Goal: Task Accomplishment & Management: Manage account settings

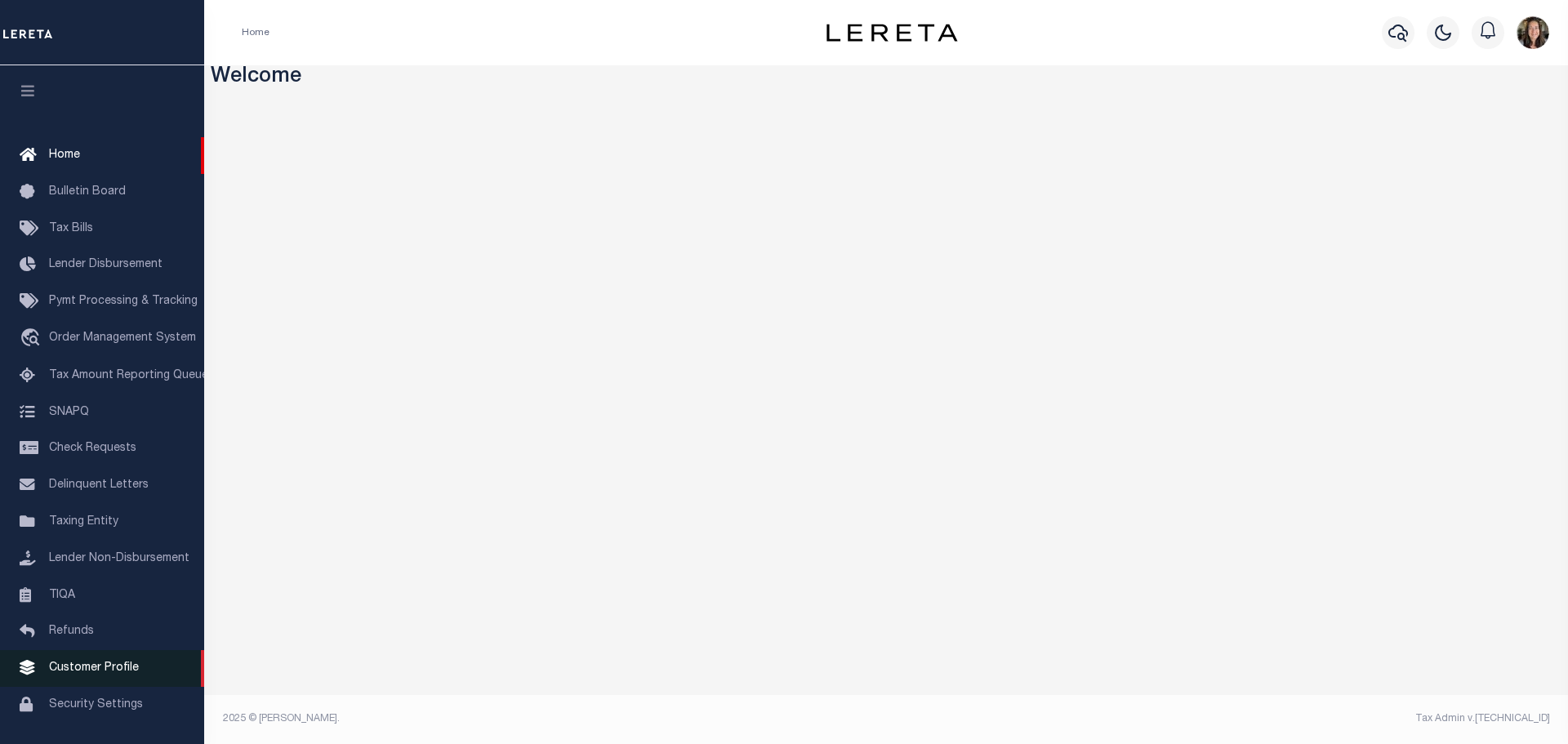
click at [82, 672] on span "Customer Profile" at bounding box center [94, 668] width 90 height 12
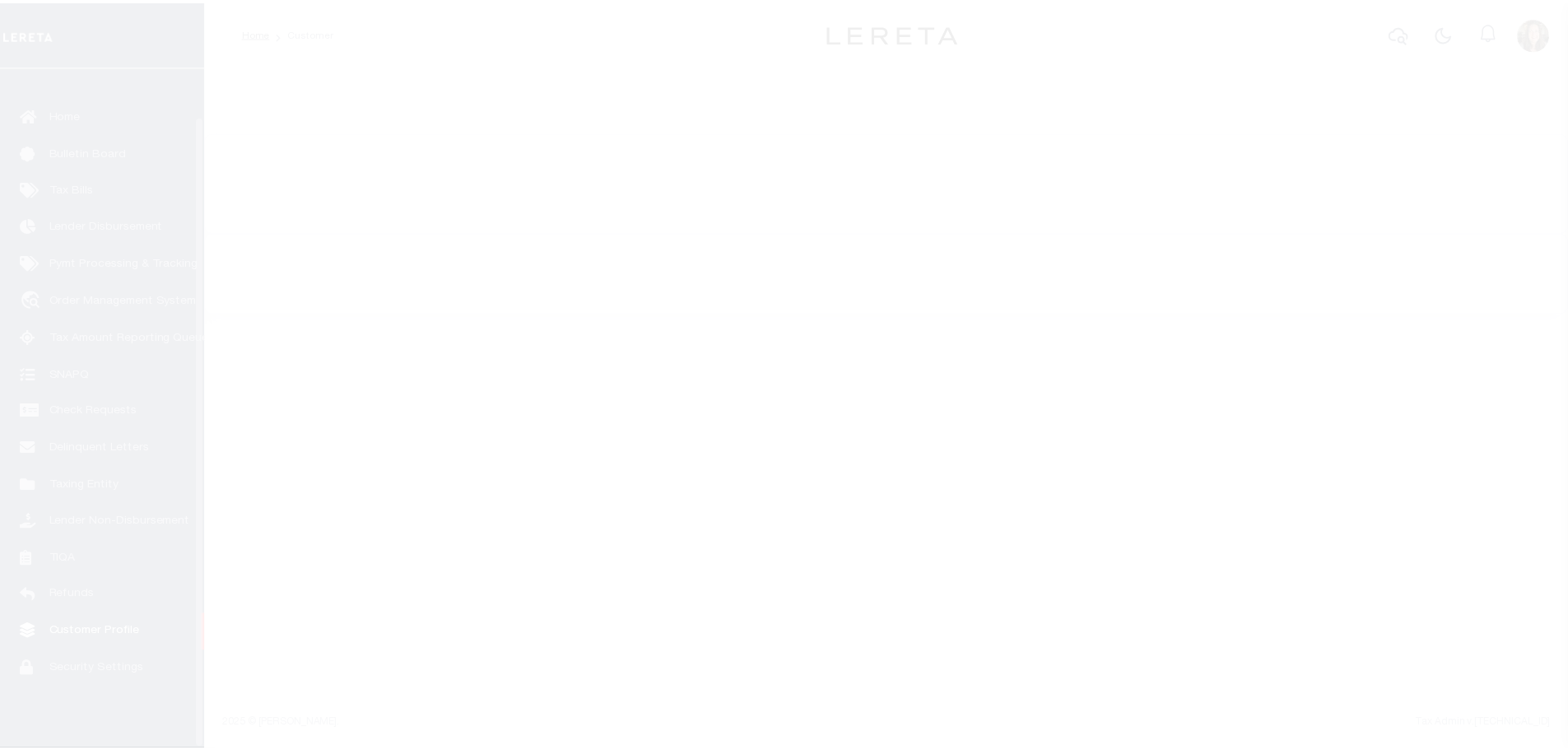
scroll to position [52, 0]
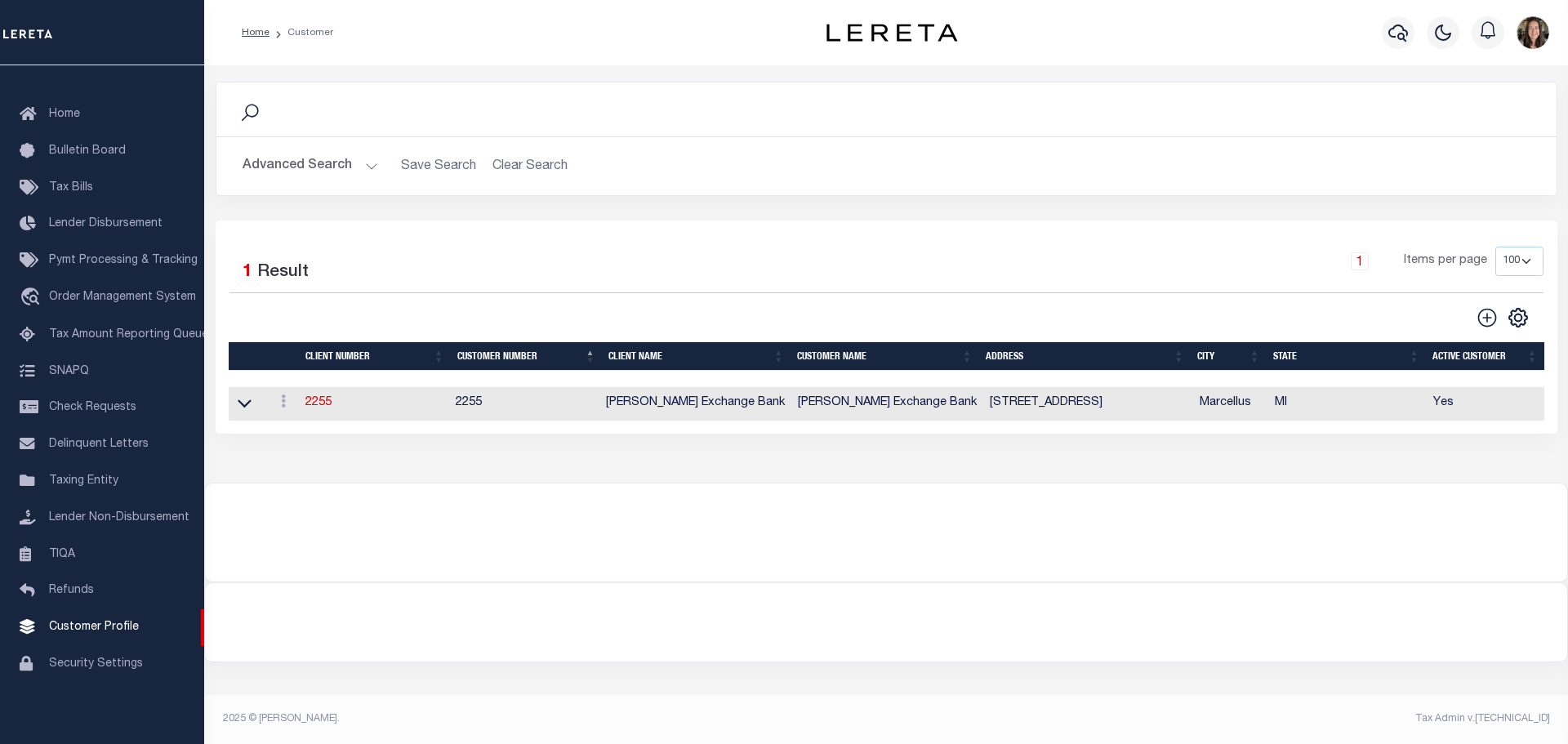
click at [329, 164] on button "Advanced Search" at bounding box center [310, 165] width 136 height 31
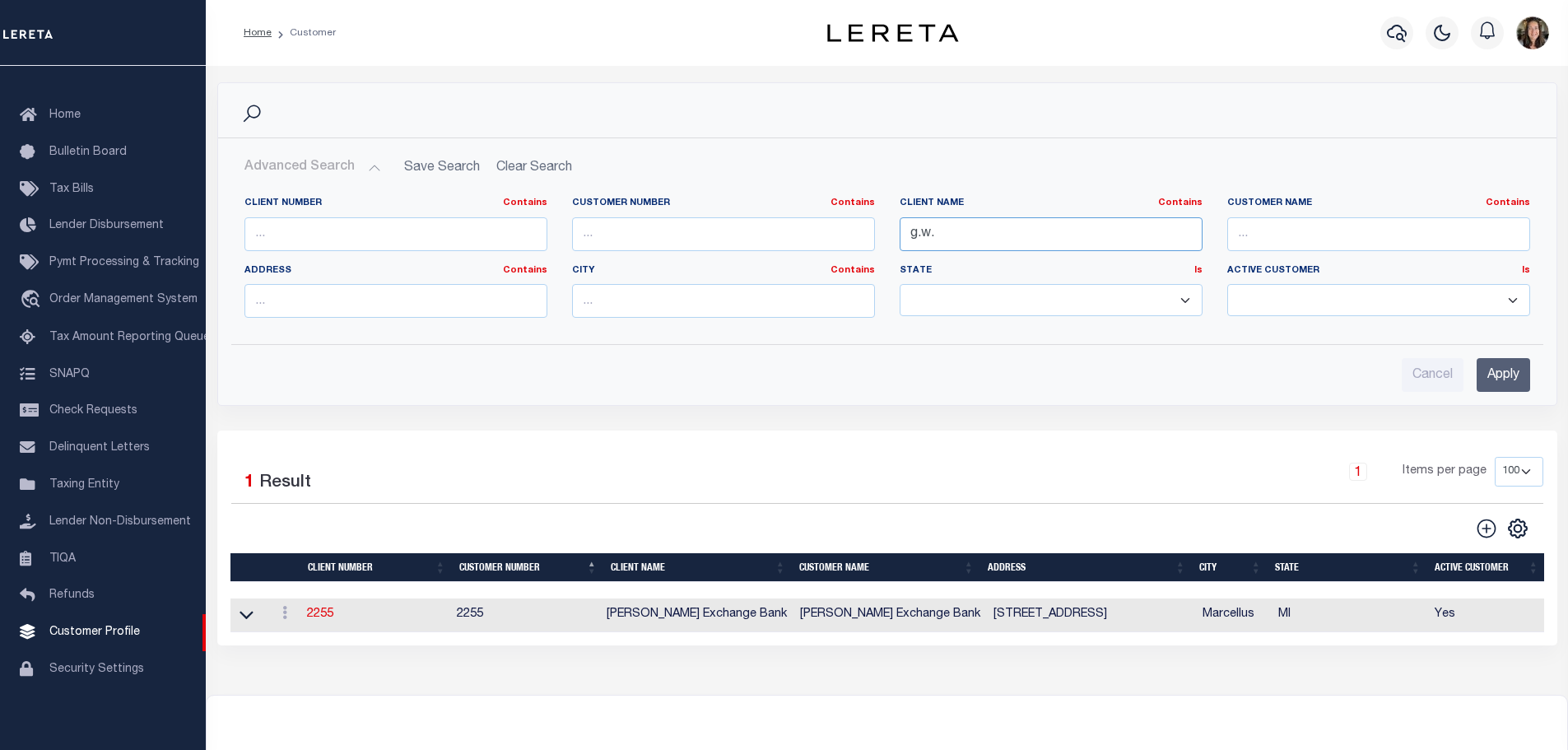
click at [951, 235] on input "g.w." at bounding box center [1051, 234] width 303 height 34
click at [952, 235] on input "g.w." at bounding box center [1051, 234] width 303 height 34
type input "g"
type input "first command"
click at [1504, 377] on input "Apply" at bounding box center [1503, 375] width 53 height 34
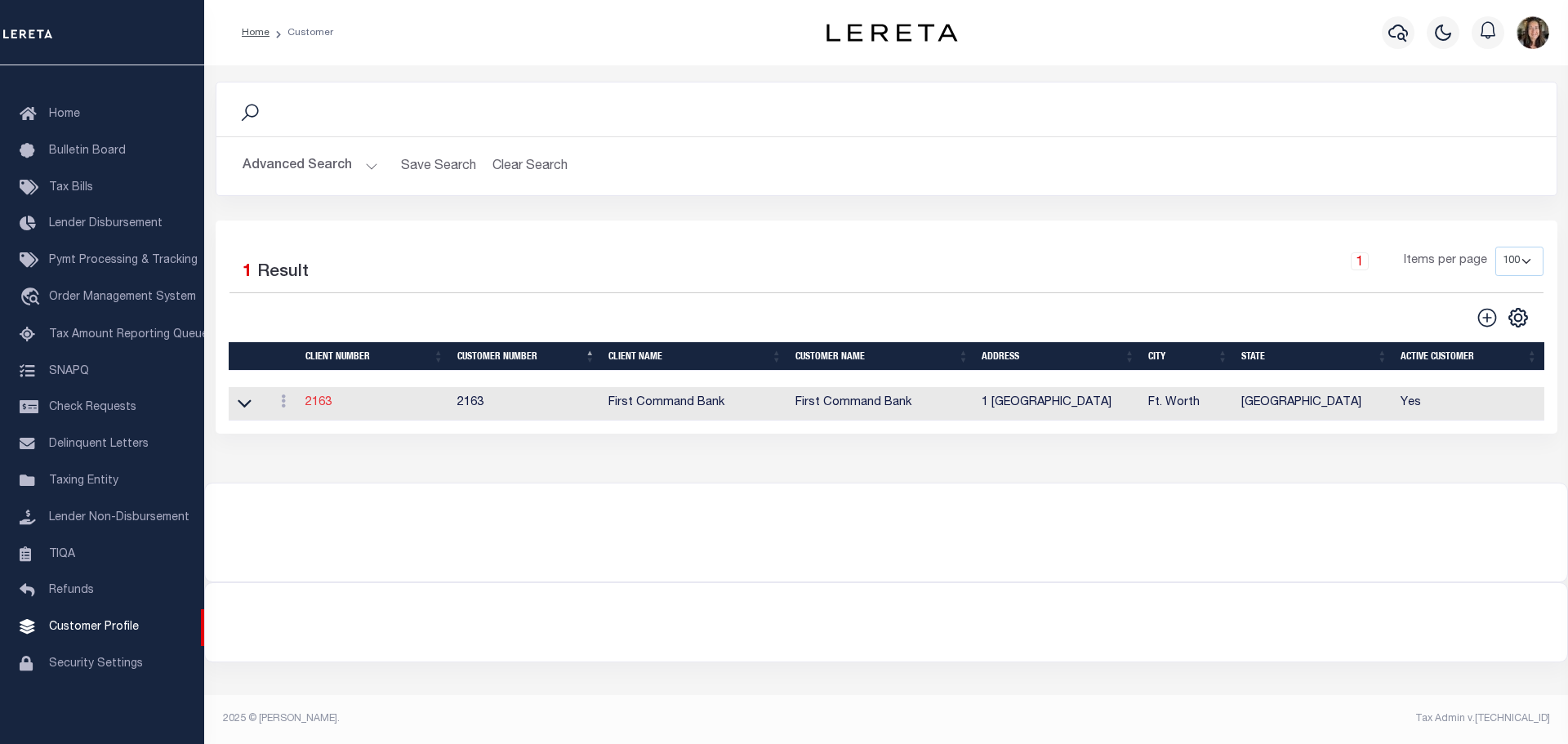
click at [321, 409] on link "2163" at bounding box center [318, 403] width 26 height 12
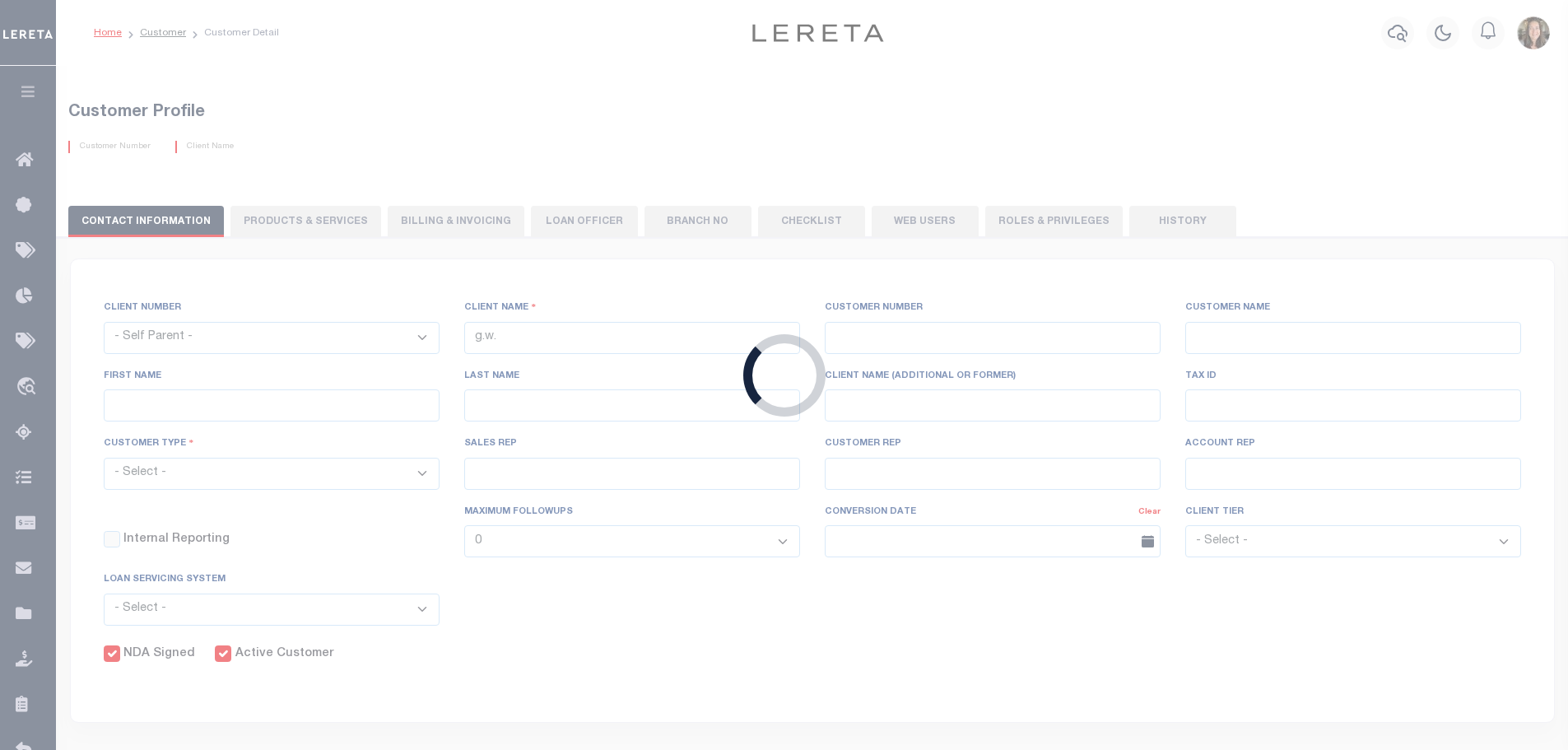
select select
type input "First Command Bank"
type input "2163"
type input "First Command Bank"
type input "Jennifer"
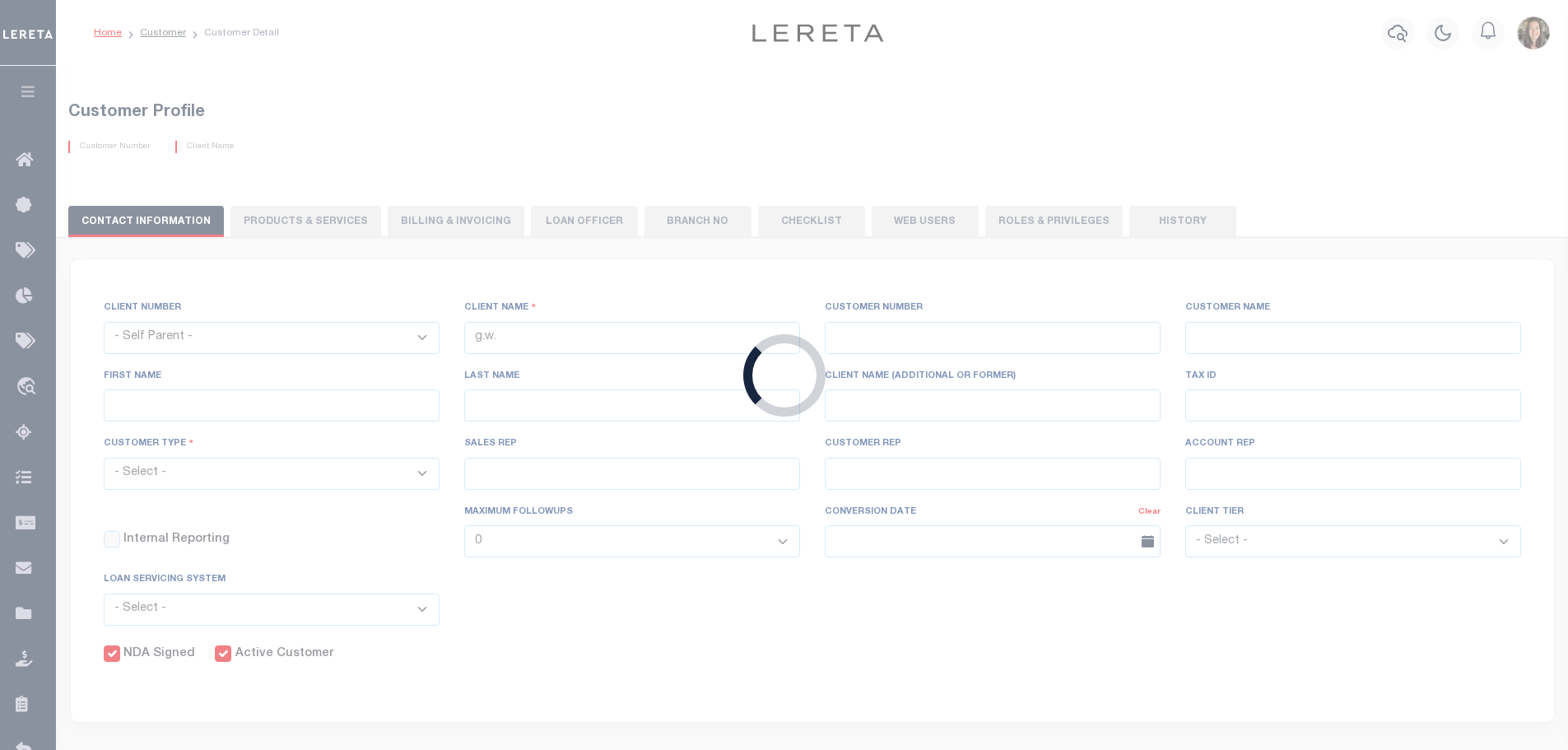
type input "Chan"
select select "Mixed Portfolio"
type input "Briza Alvarado"
type input "Barbara Kendrick"
type input "Beth Wiebe"
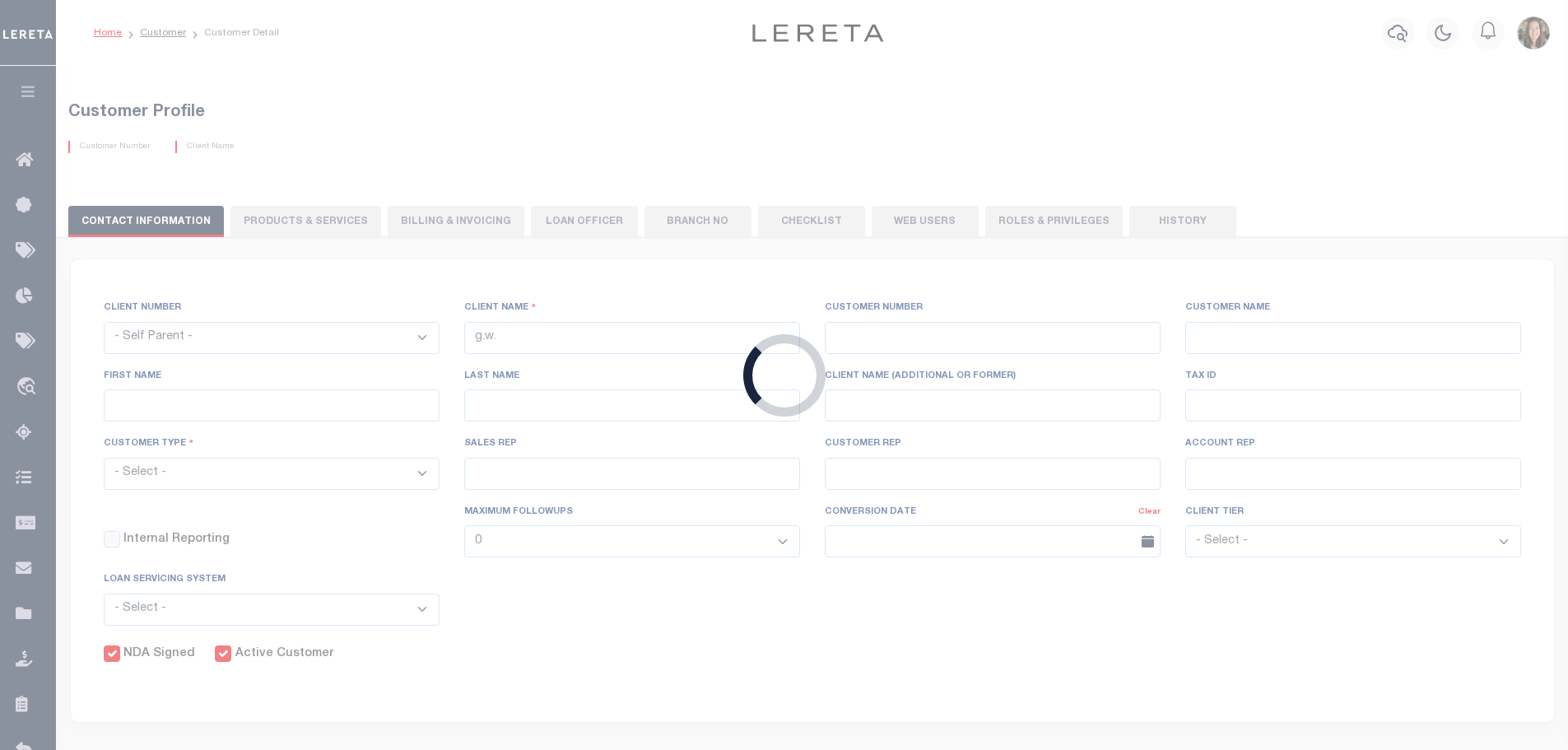
select select "JHS"
checkbox input "true"
type input "$15"
select select "PPR"
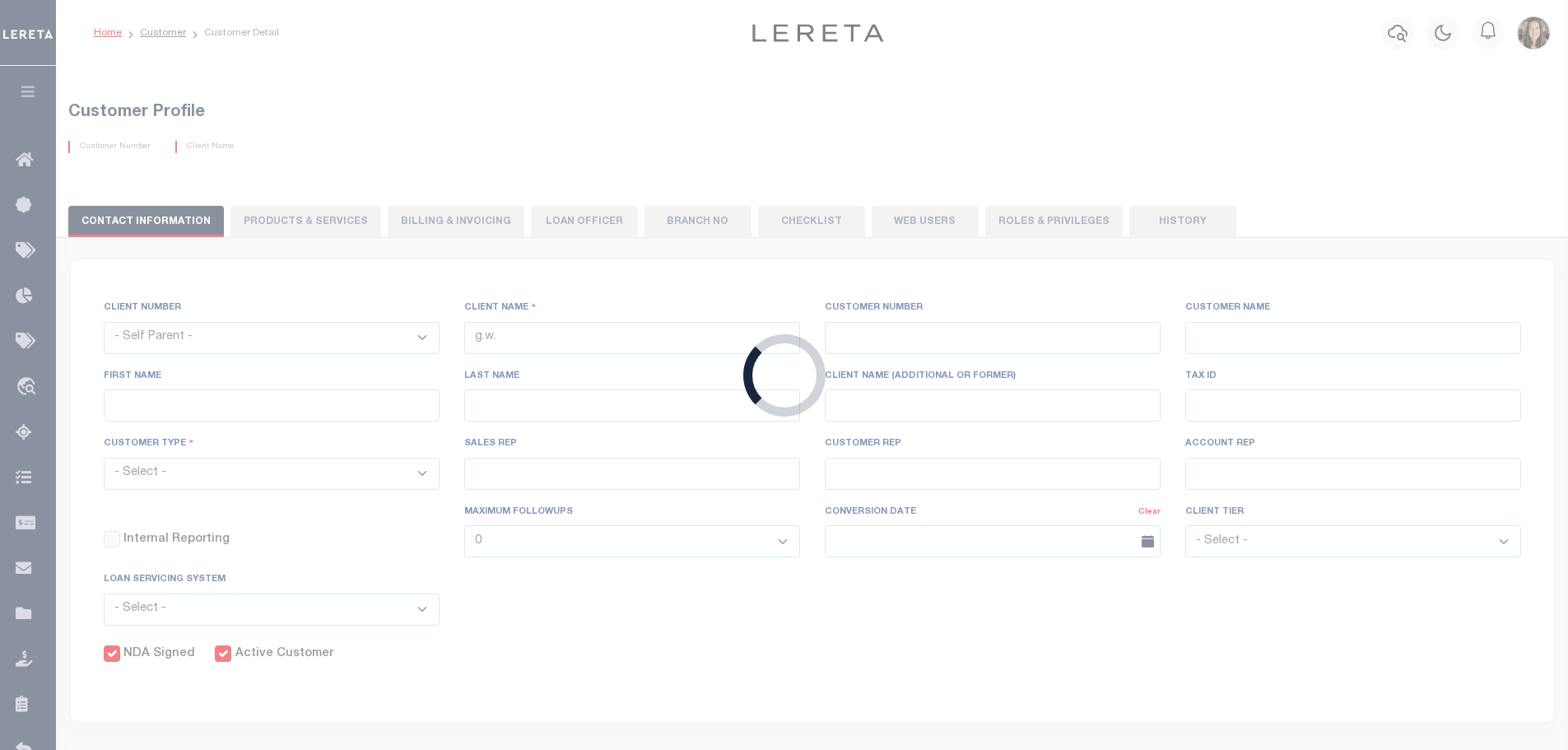
type input "$0"
select select "FLT"
type input "$50"
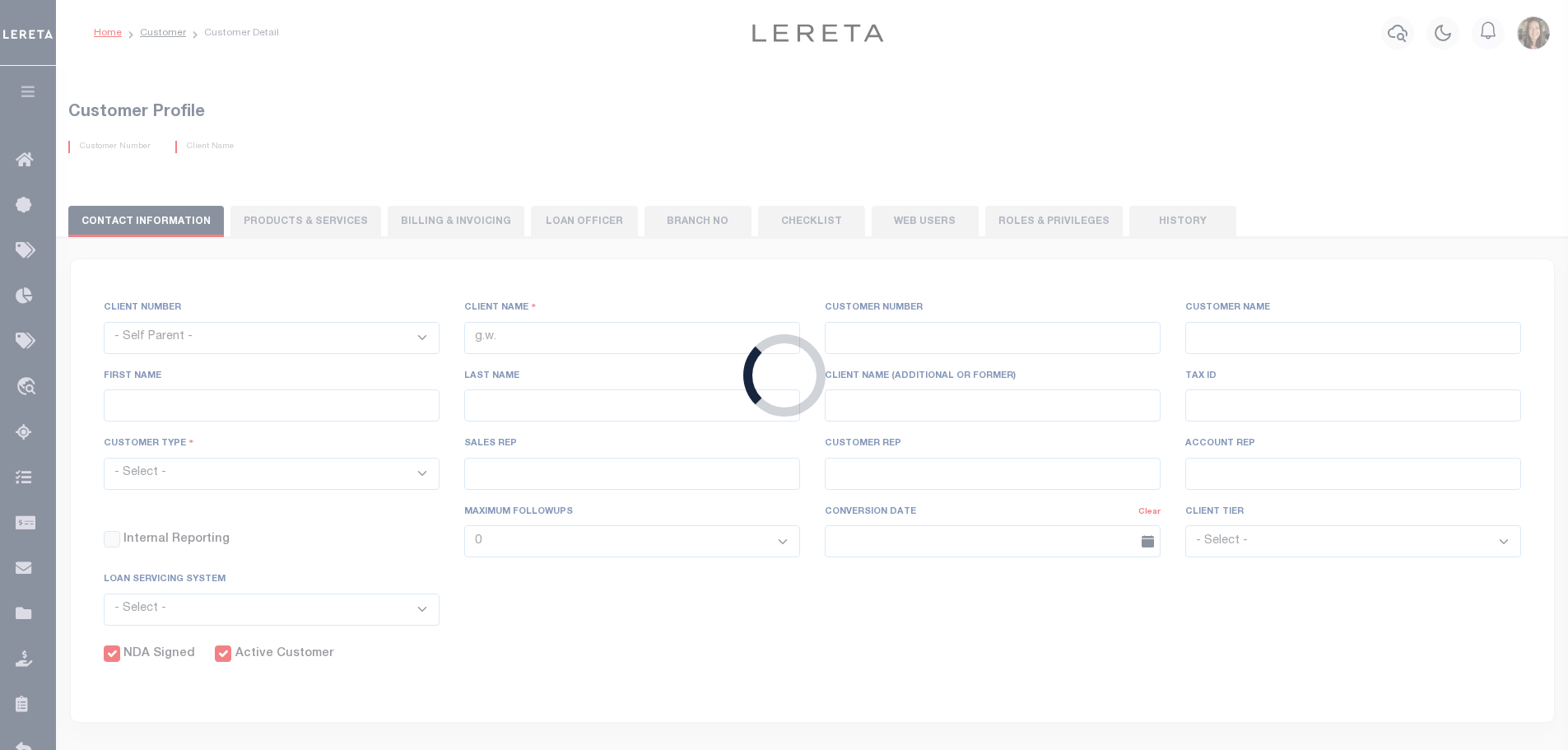
type input "$50"
type input "$100"
type input "$0"
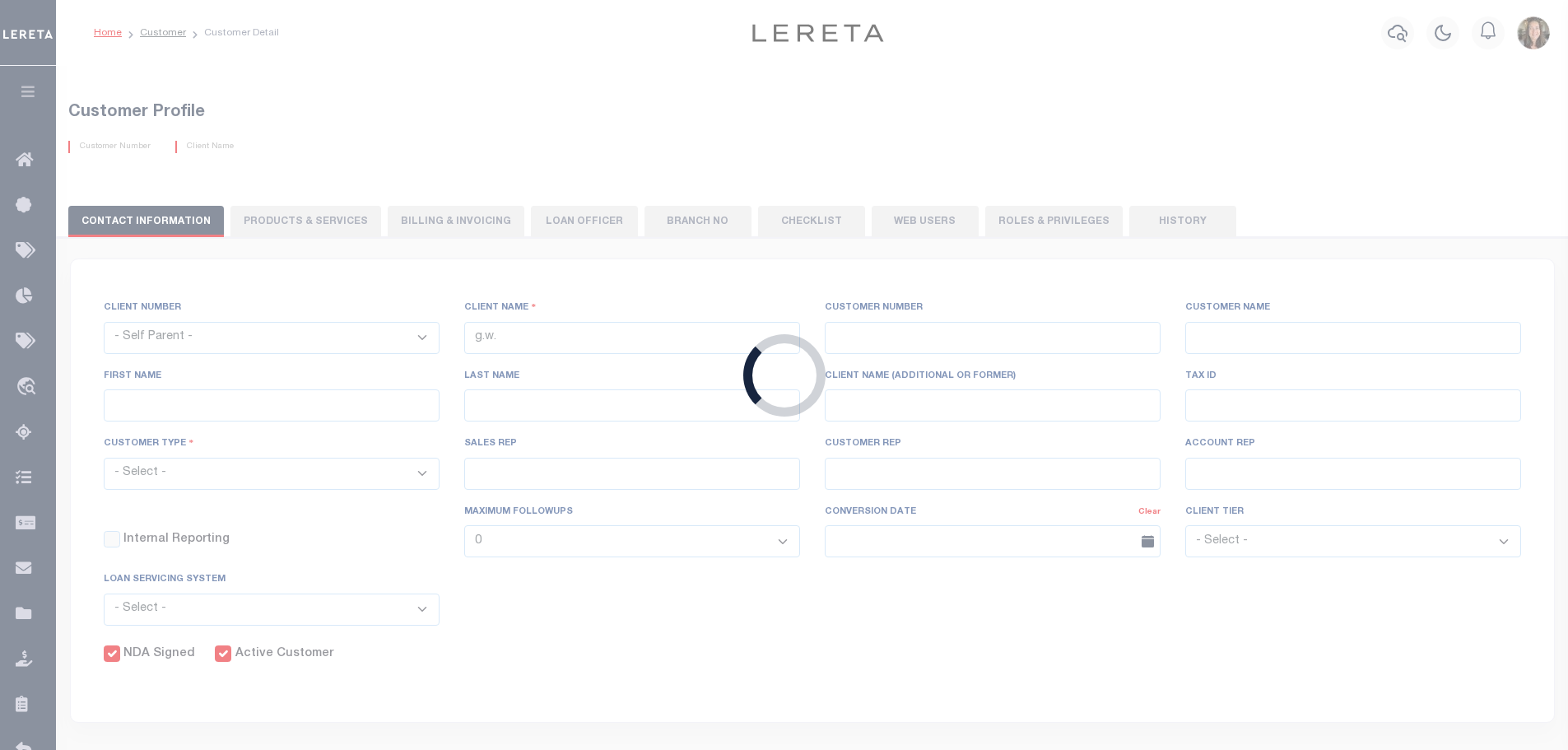
type input "$5"
checkbox input "false"
type input "2"
type input "0"
type input "2"
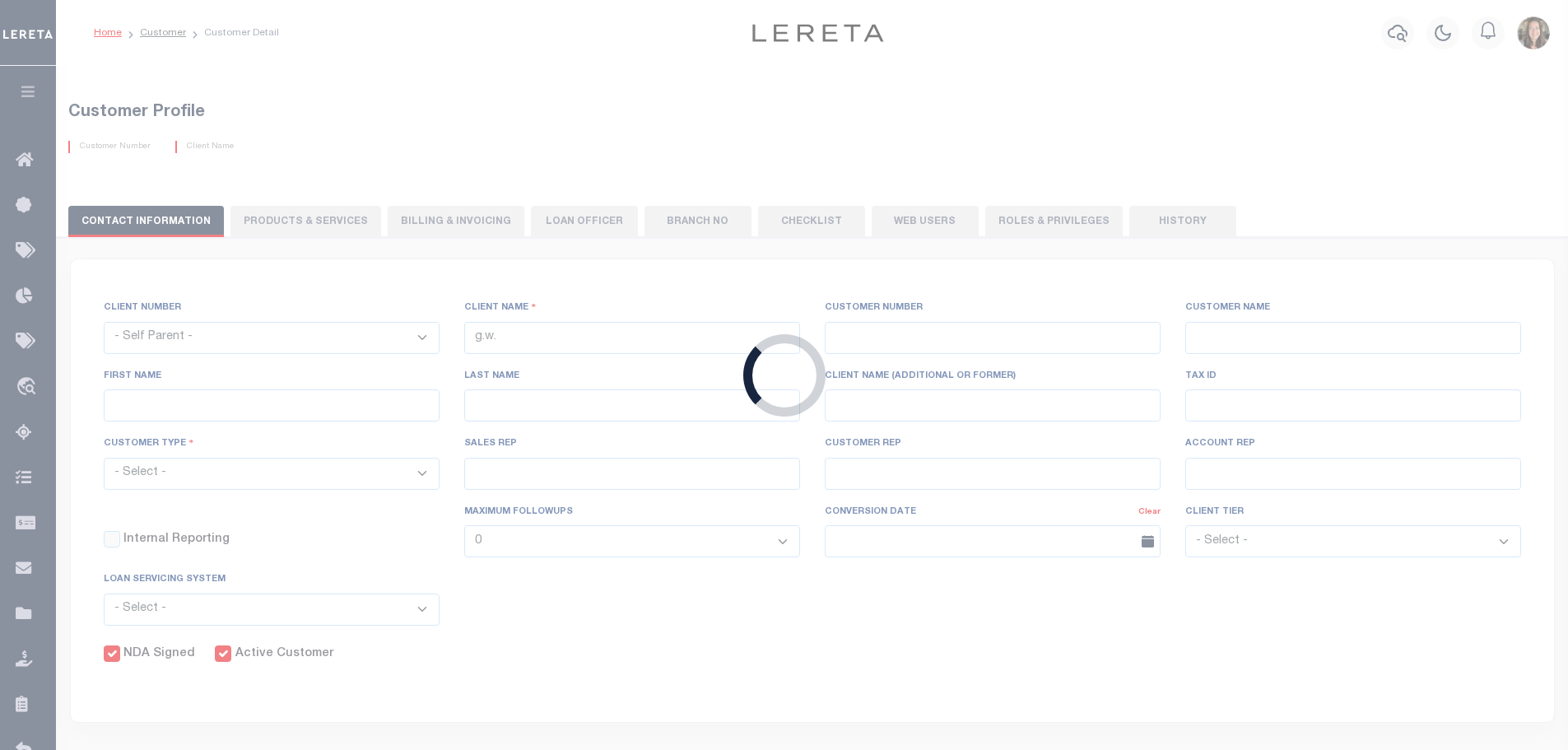
type input "2"
type input "$25"
type input "0"
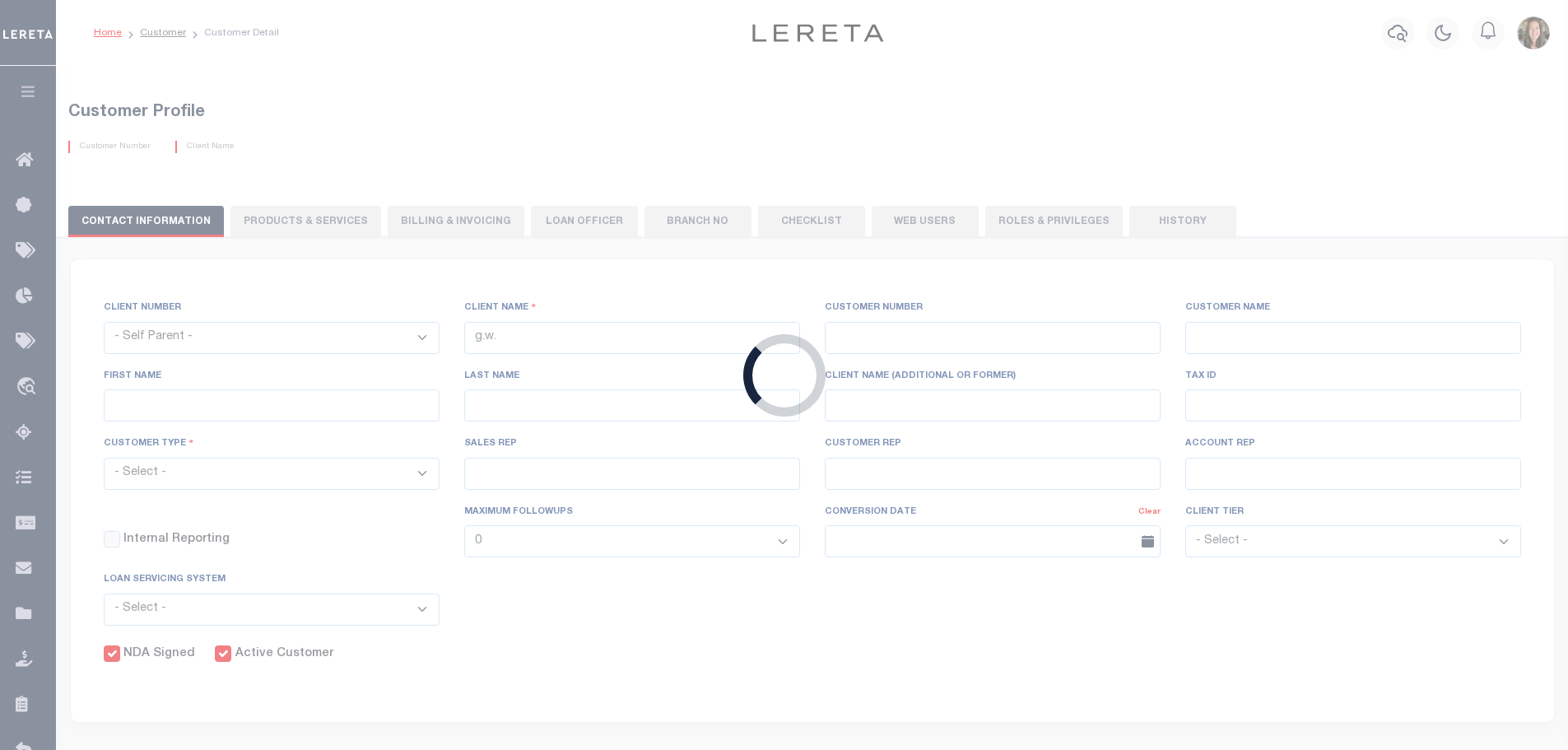
type input "0"
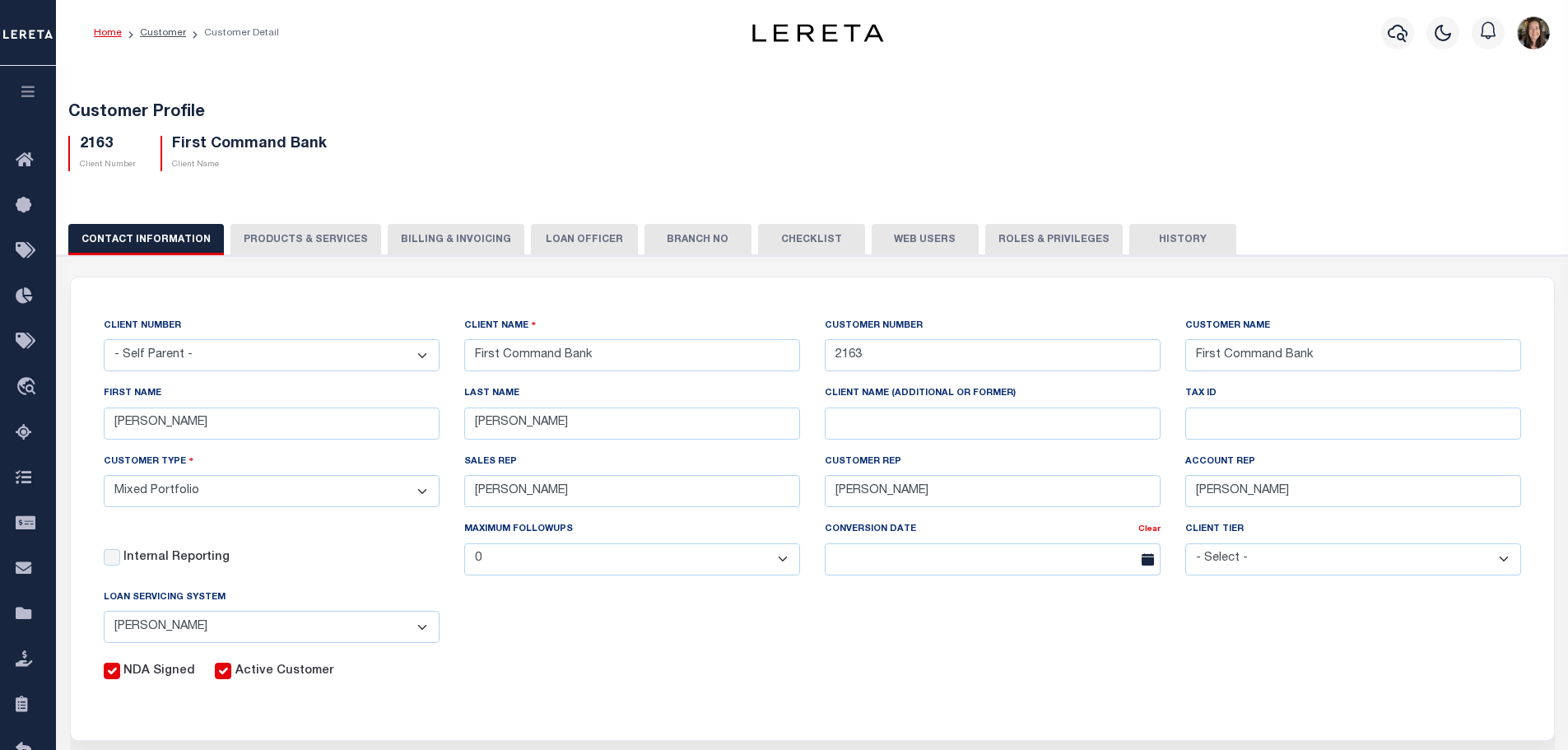
click at [449, 248] on button "Billing & Invoicing" at bounding box center [455, 239] width 137 height 32
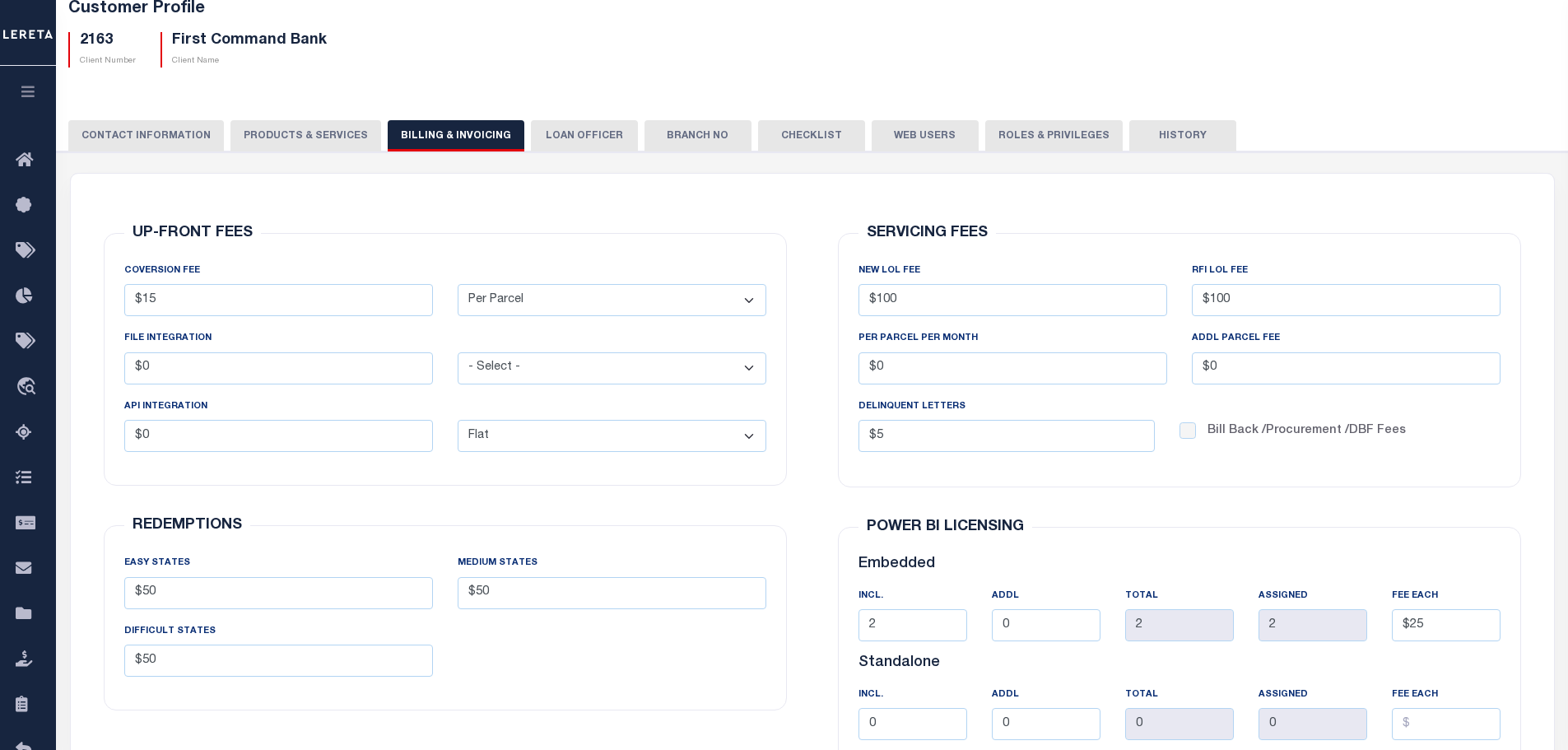
scroll to position [138, 0]
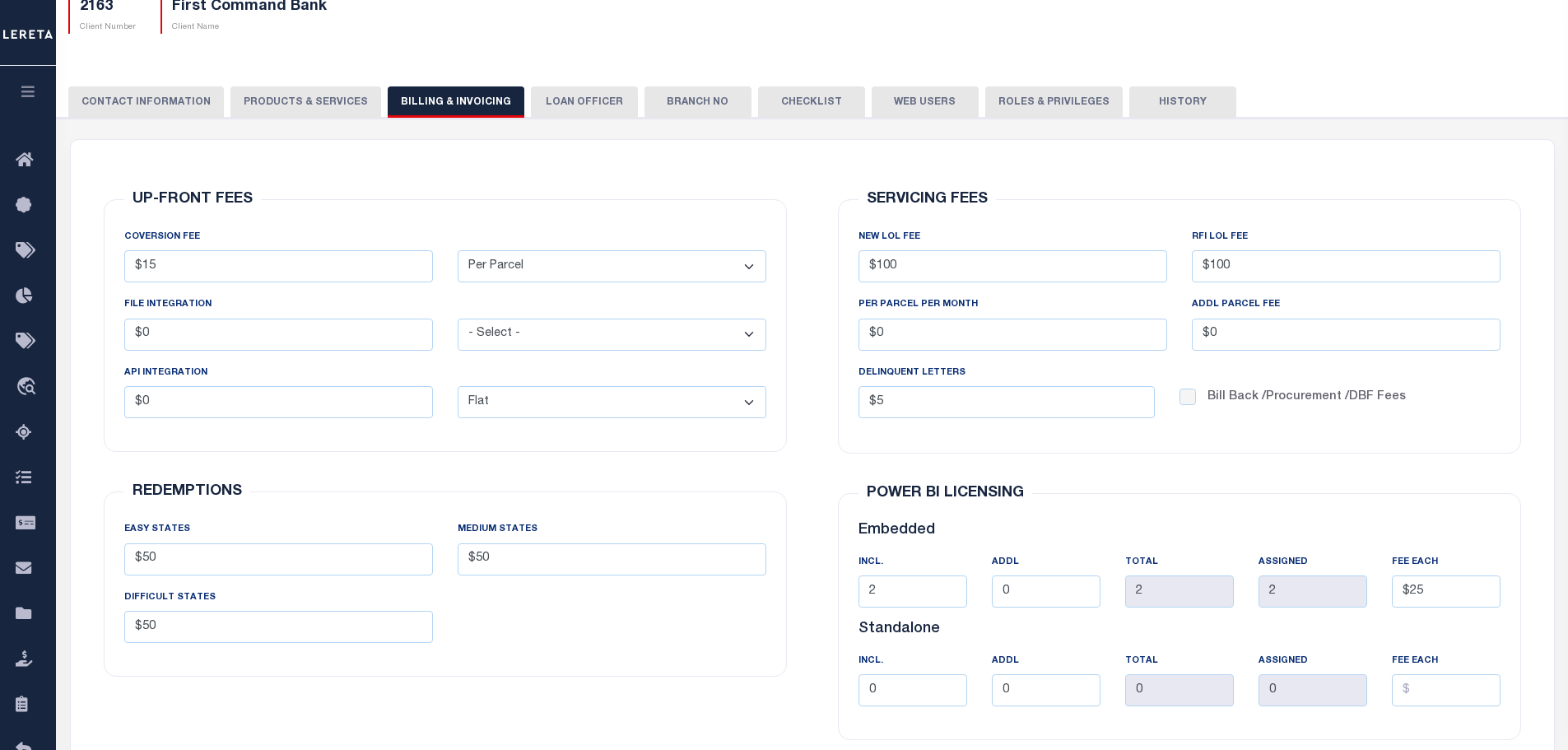
click at [288, 106] on button "PRODUCTS & SERVICES" at bounding box center [306, 101] width 150 height 32
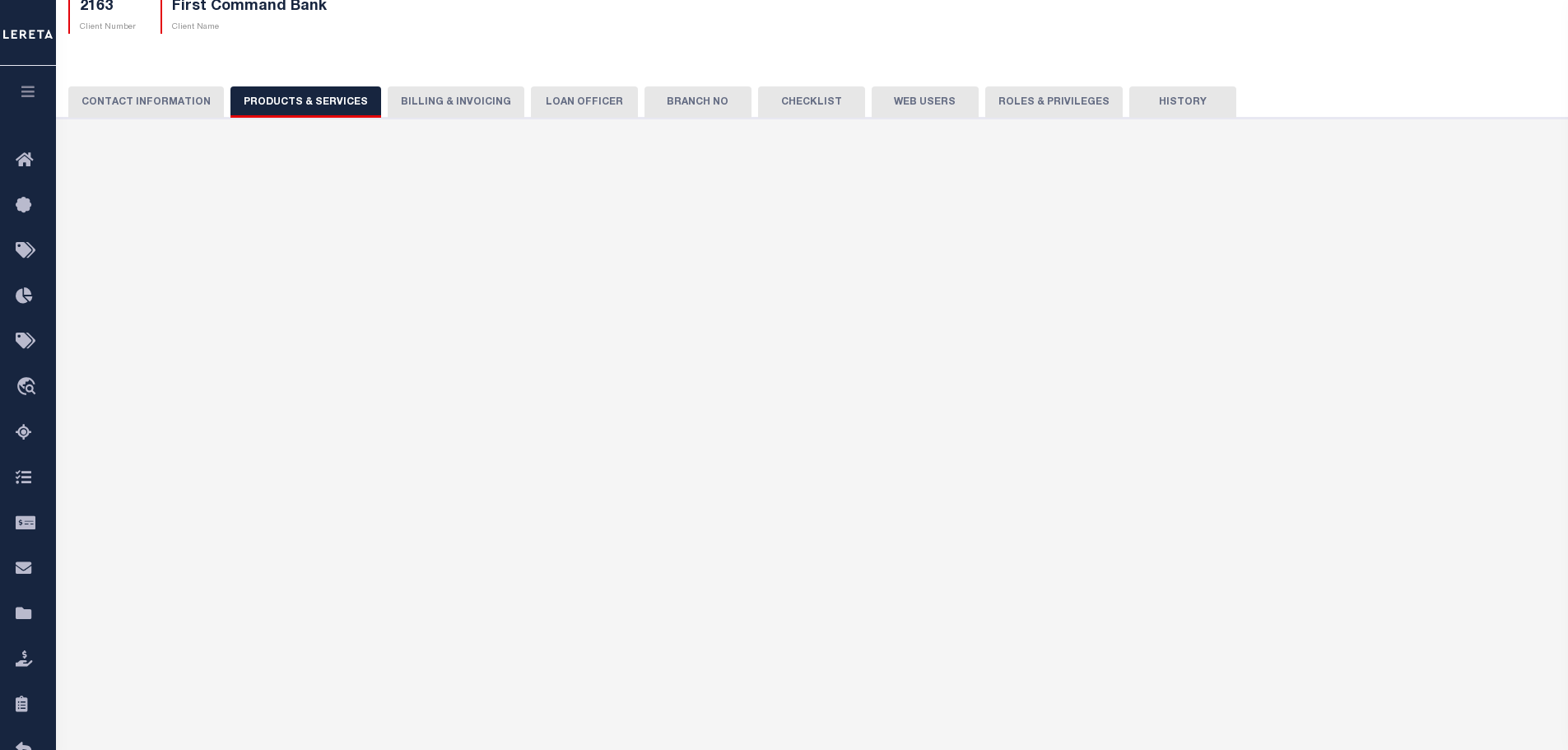
select select "STX"
radio input "true"
checkbox input "true"
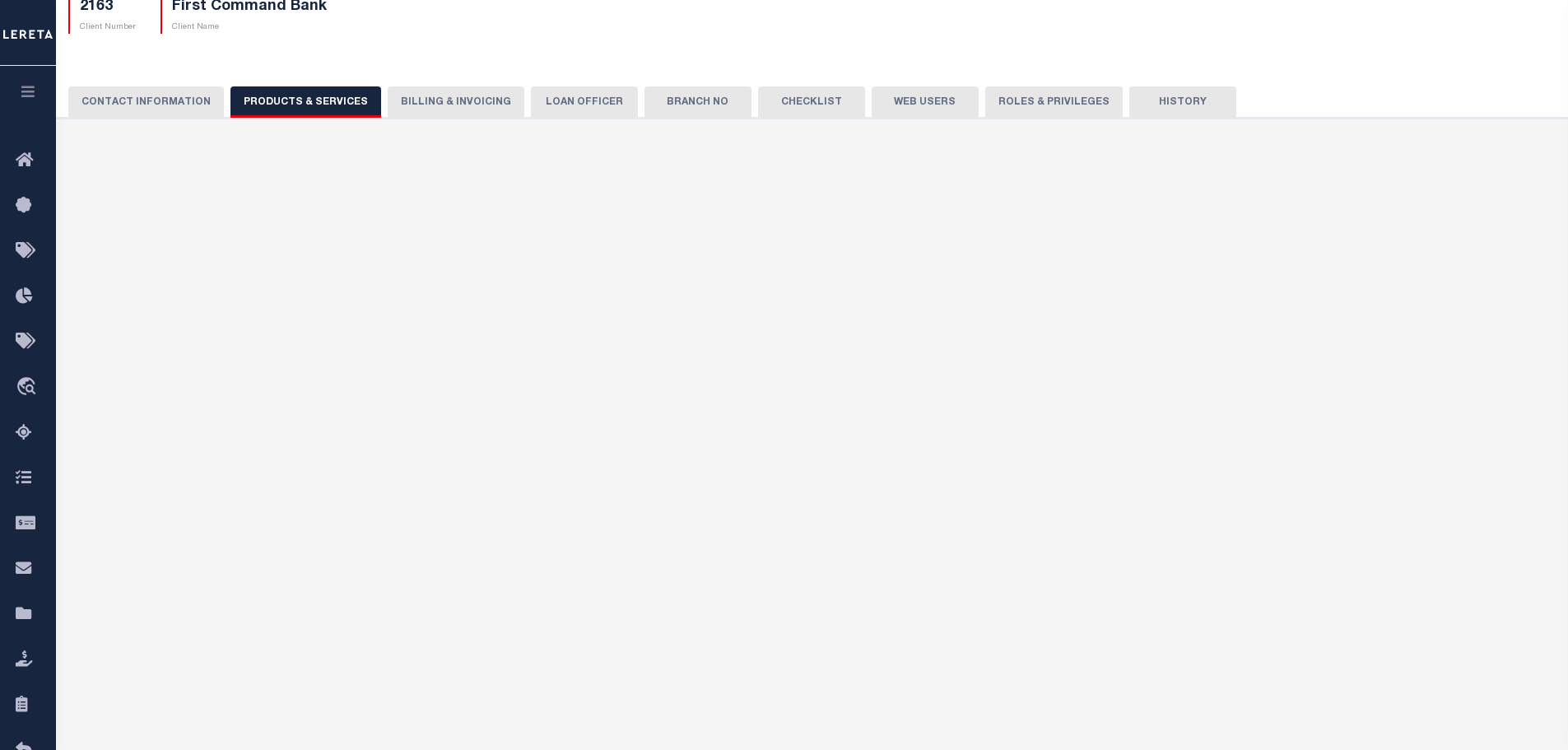
checkbox input "true"
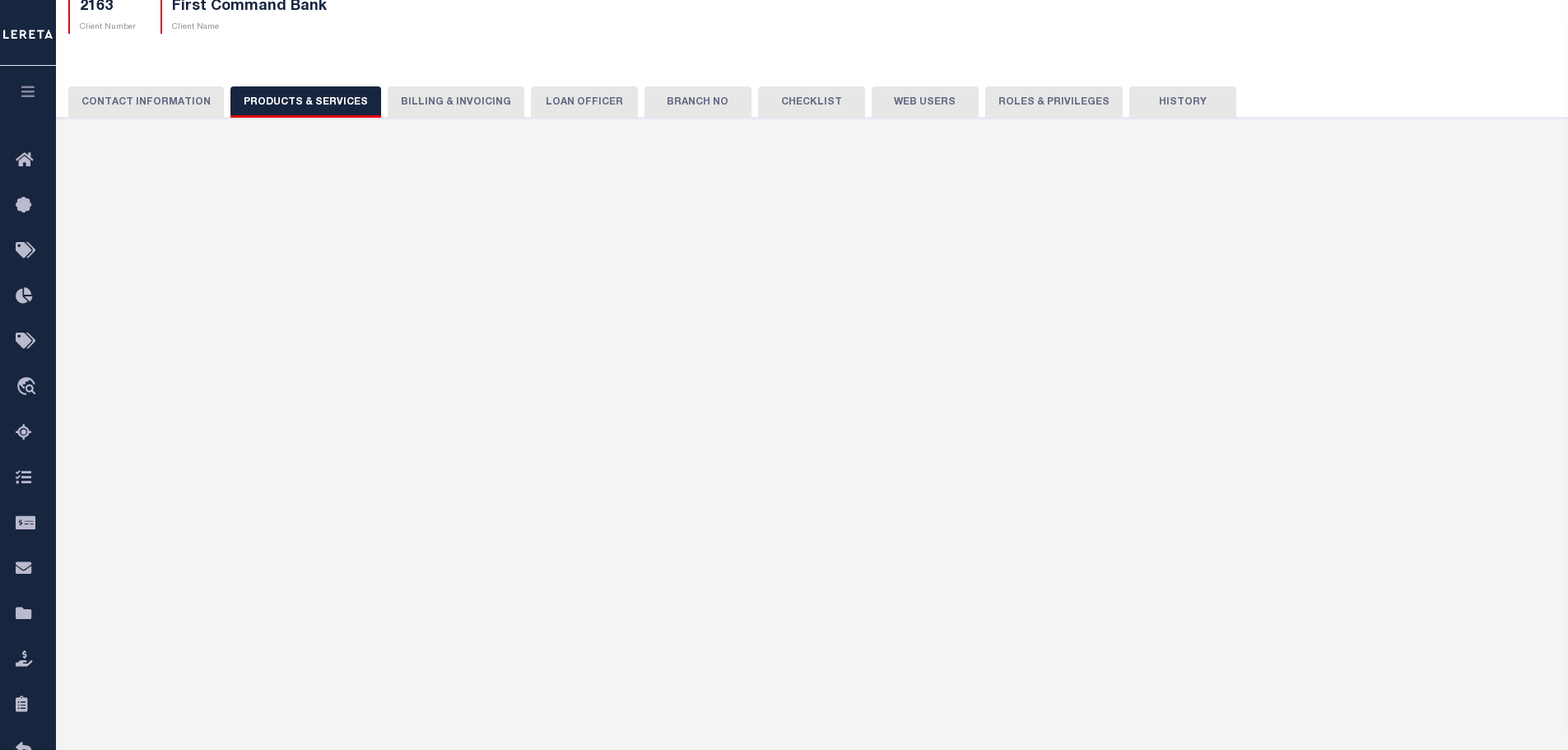
checkbox input "true"
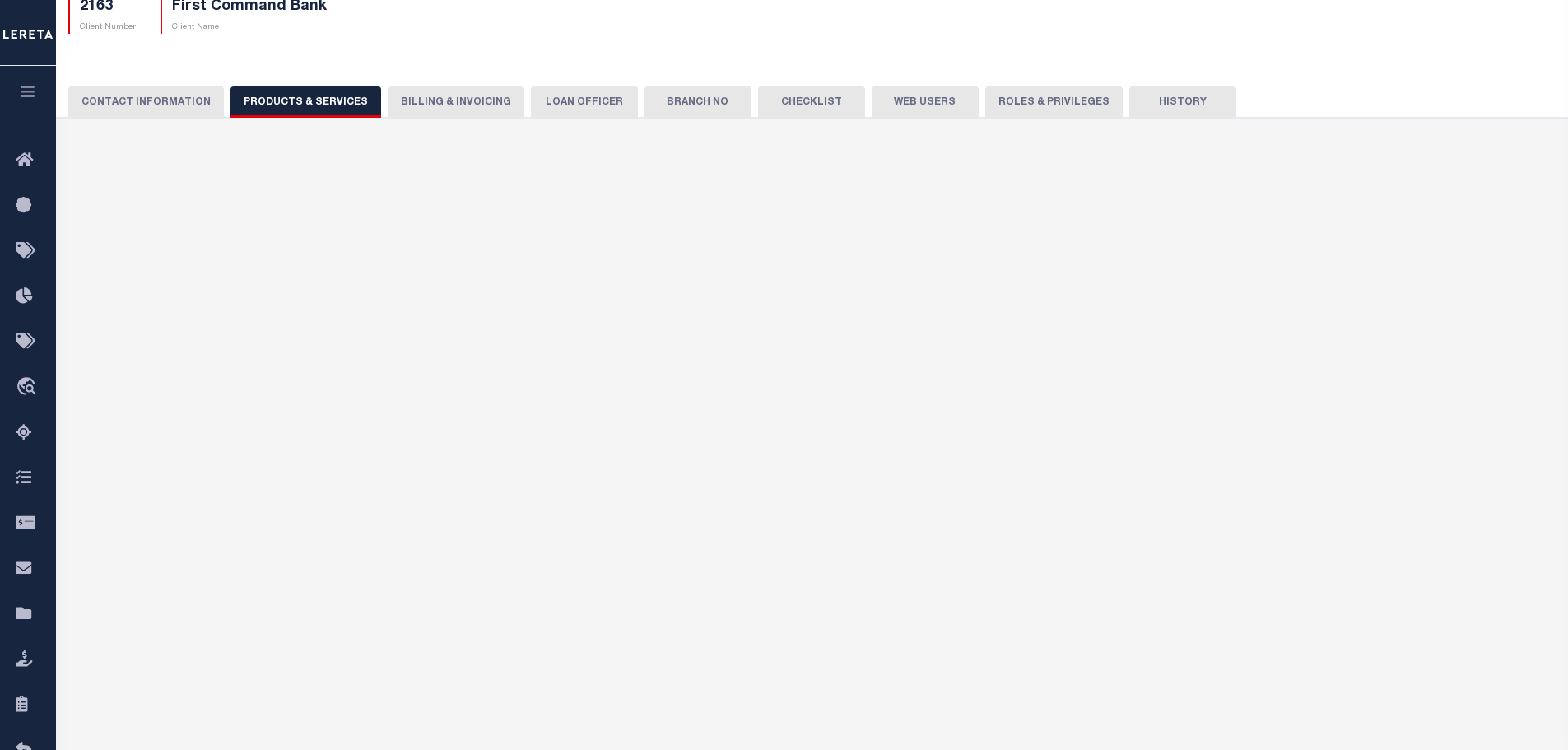
checkbox input "true"
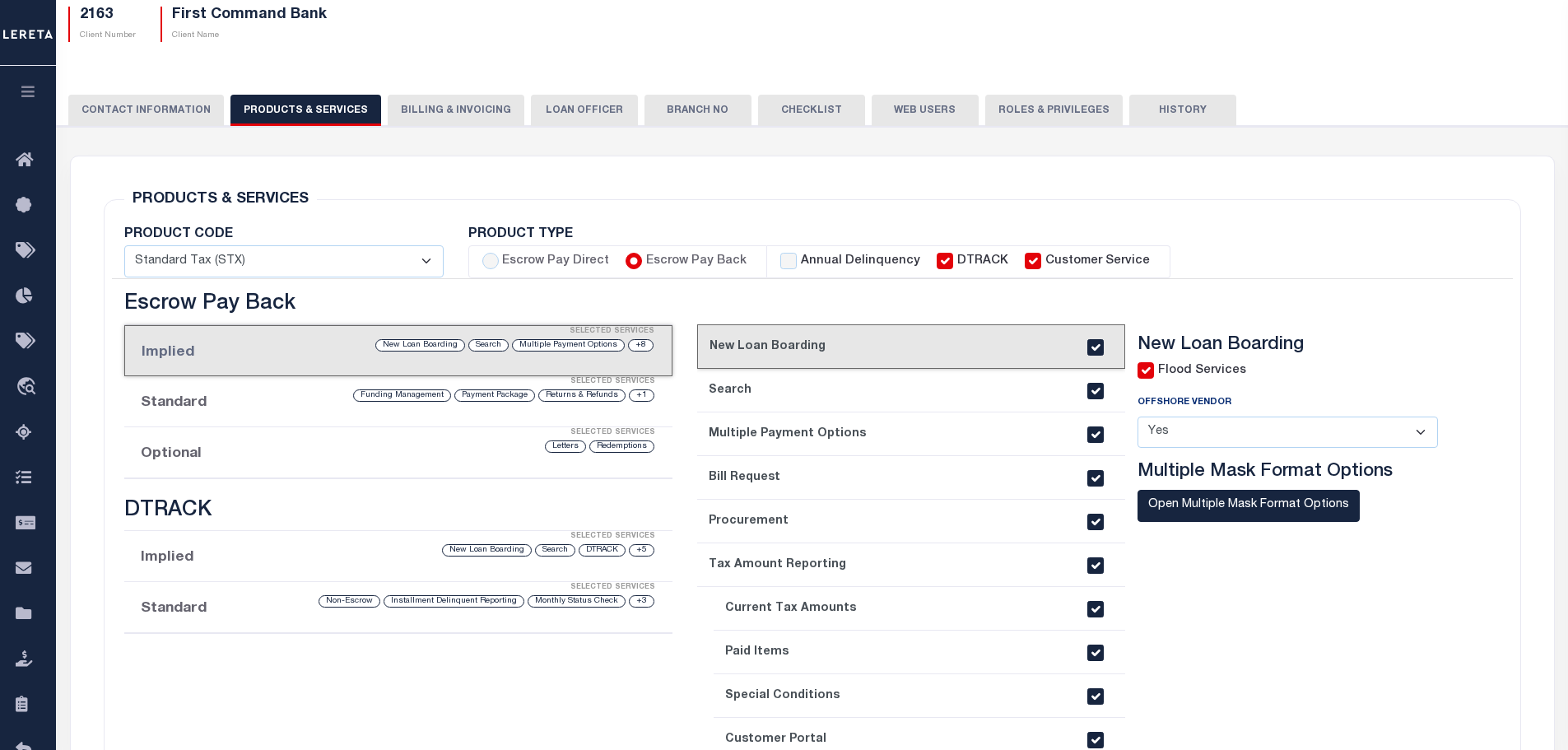
drag, startPoint x: 434, startPoint y: 105, endPoint x: 463, endPoint y: 159, distance: 61.3
click at [434, 105] on button "Billing & Invoicing" at bounding box center [455, 111] width 137 height 32
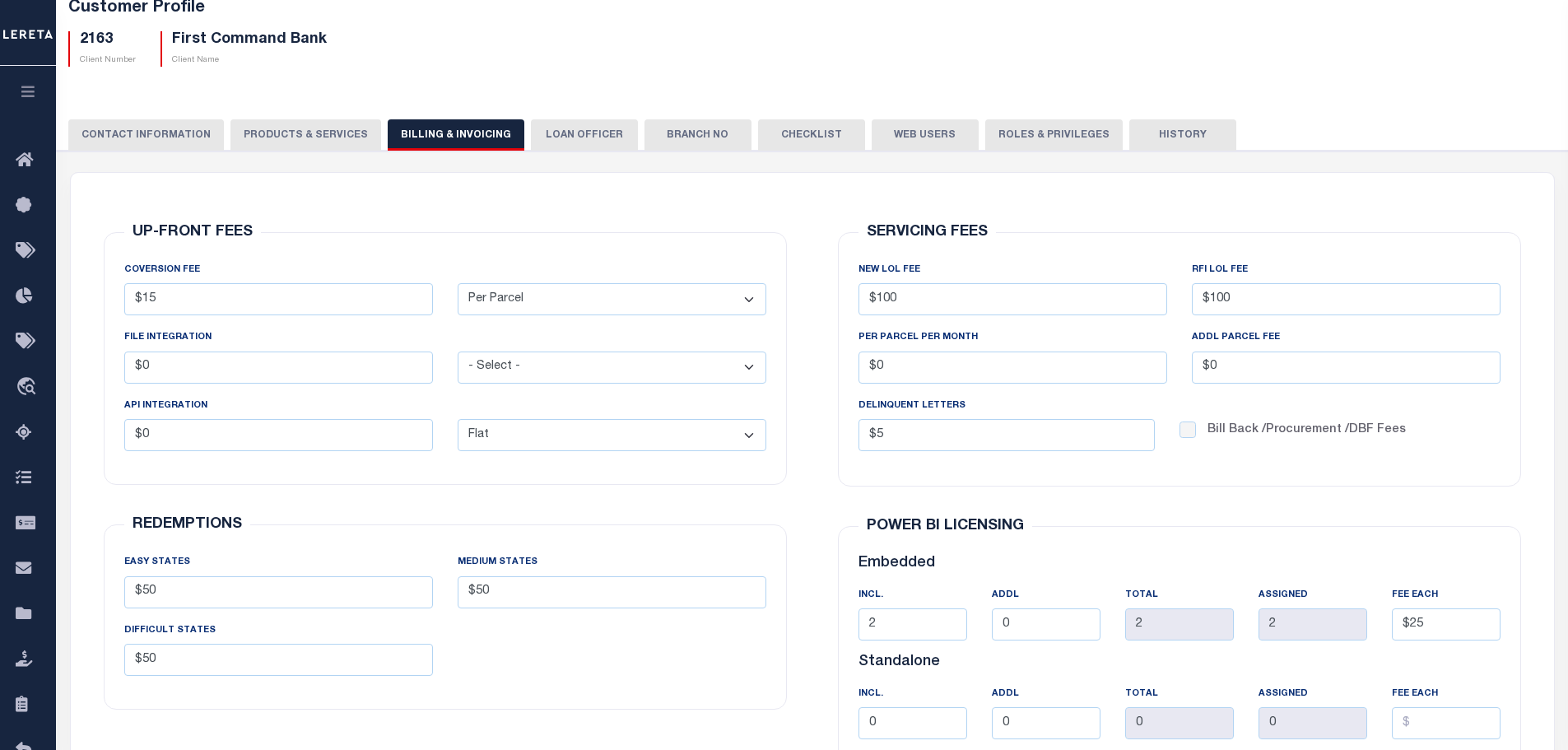
scroll to position [0, 0]
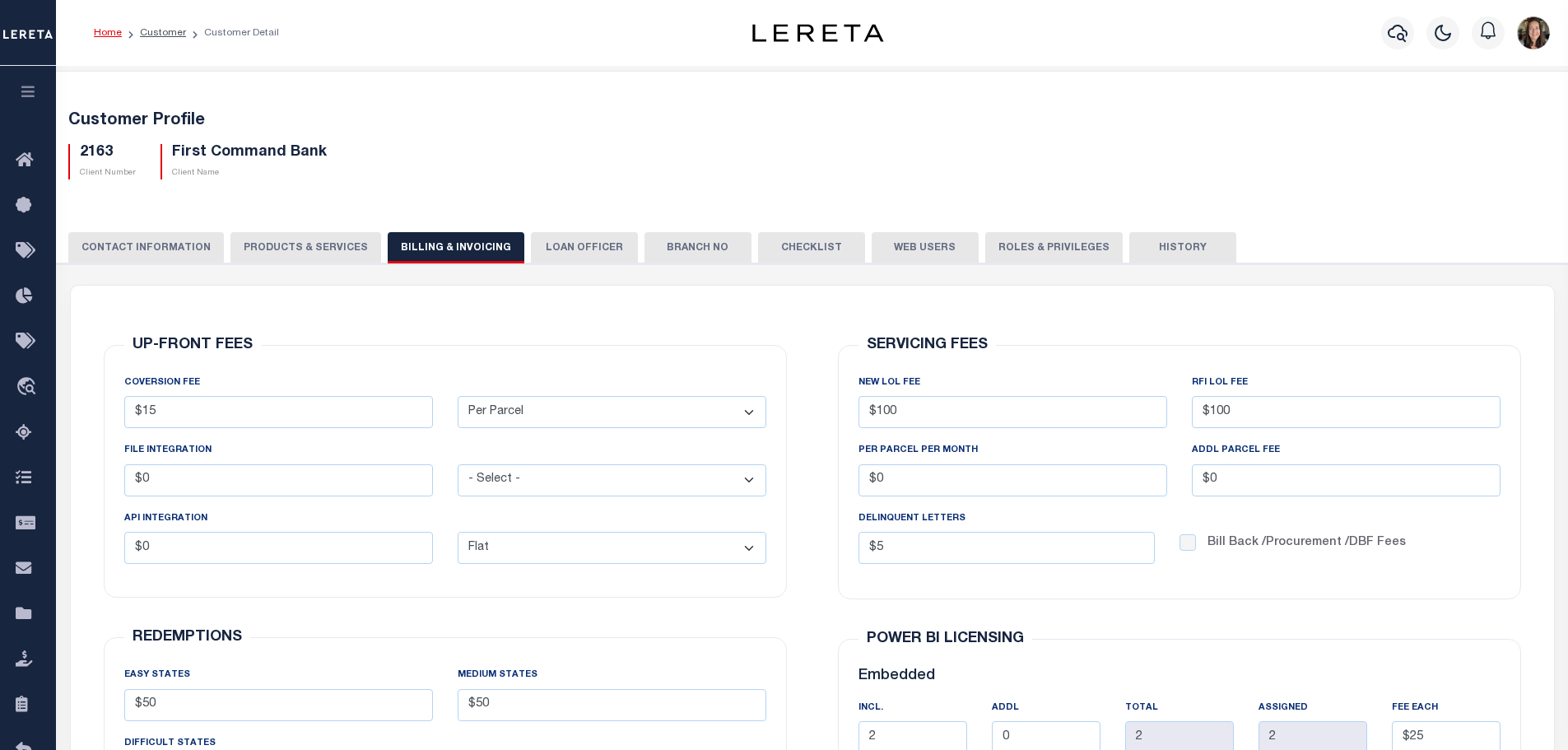
click at [167, 251] on button "CONTACT INFORMATION" at bounding box center [146, 247] width 156 height 32
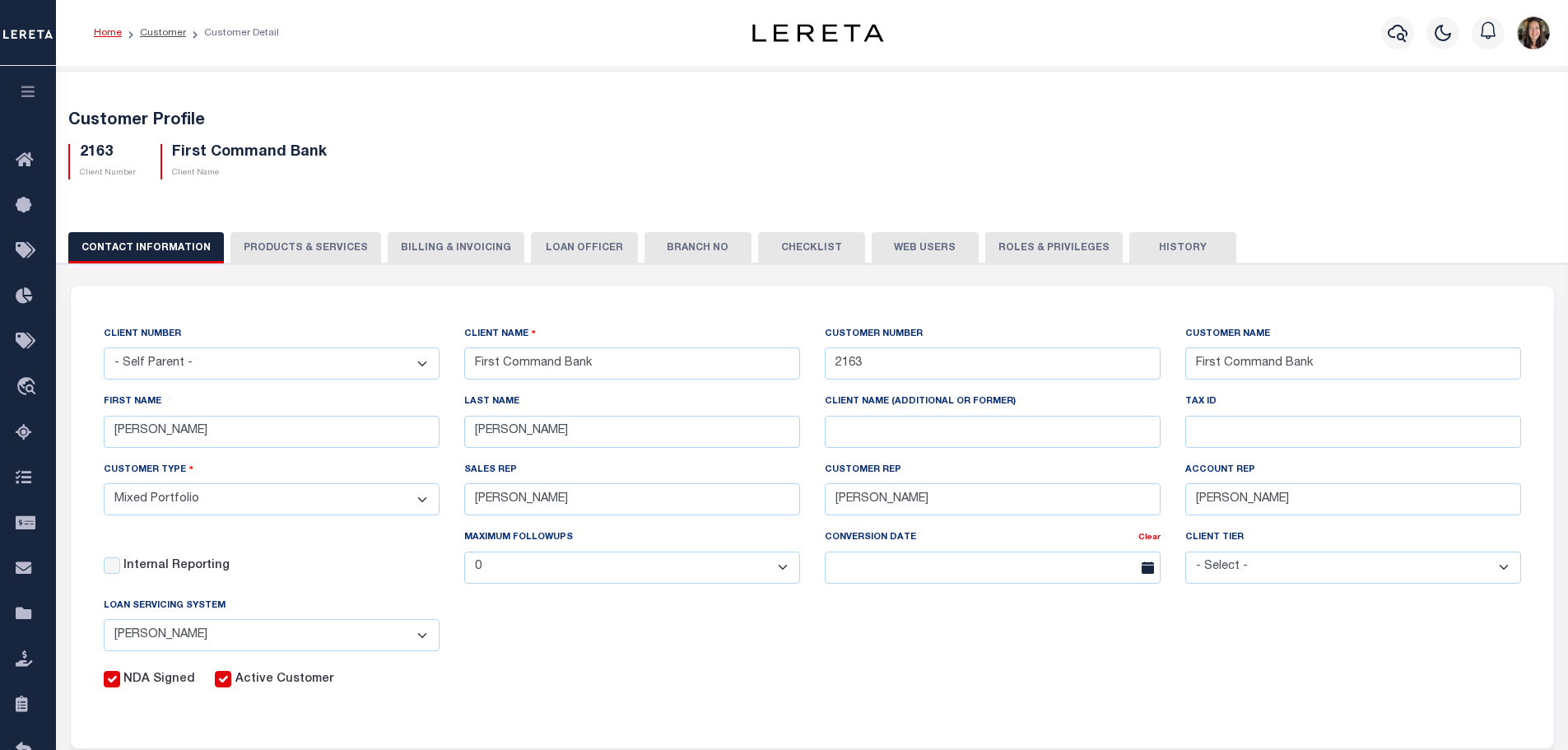
click at [306, 242] on button "PRODUCTS & SERVICES" at bounding box center [306, 247] width 150 height 32
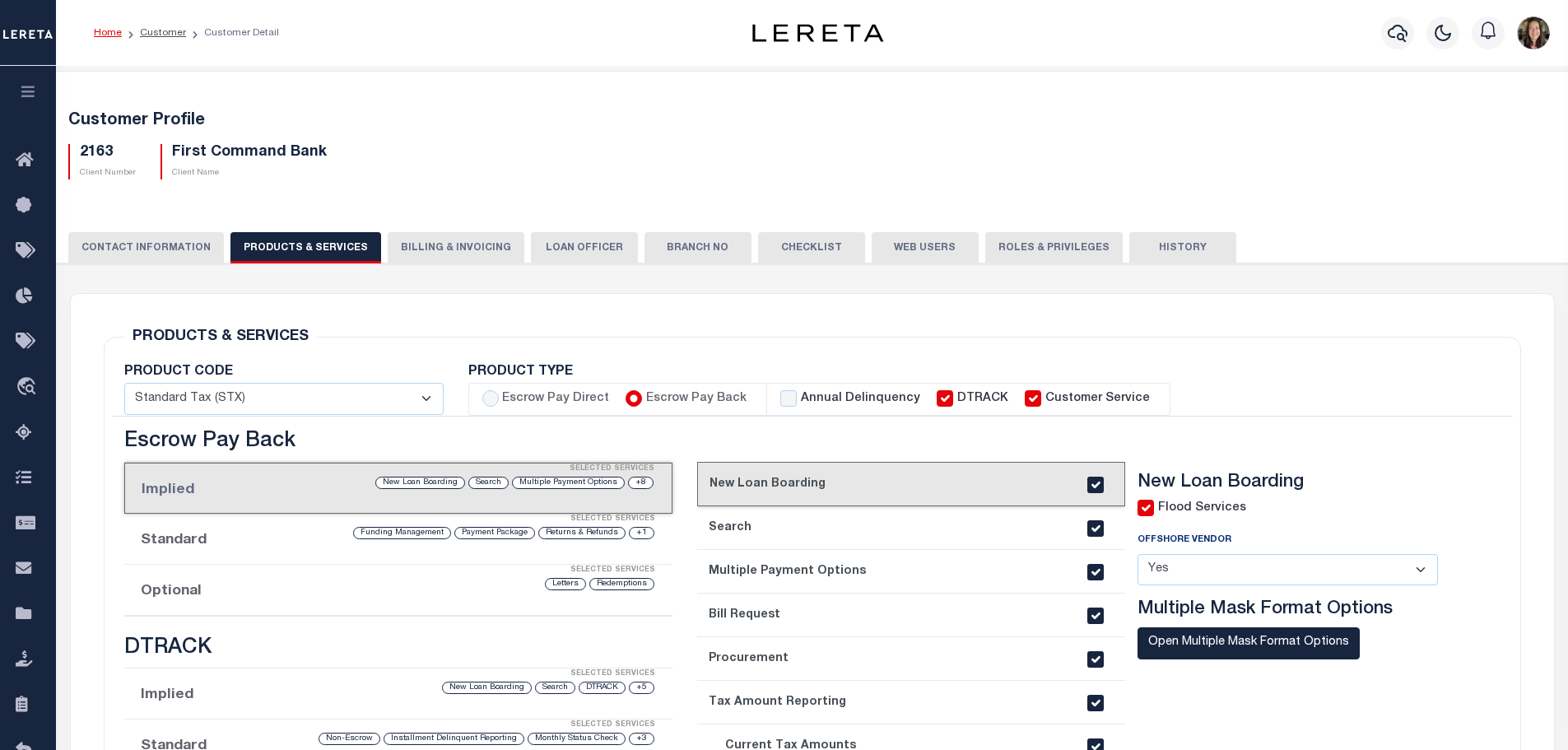
select select "STX"
click at [892, 254] on button "Web Users" at bounding box center [925, 247] width 107 height 32
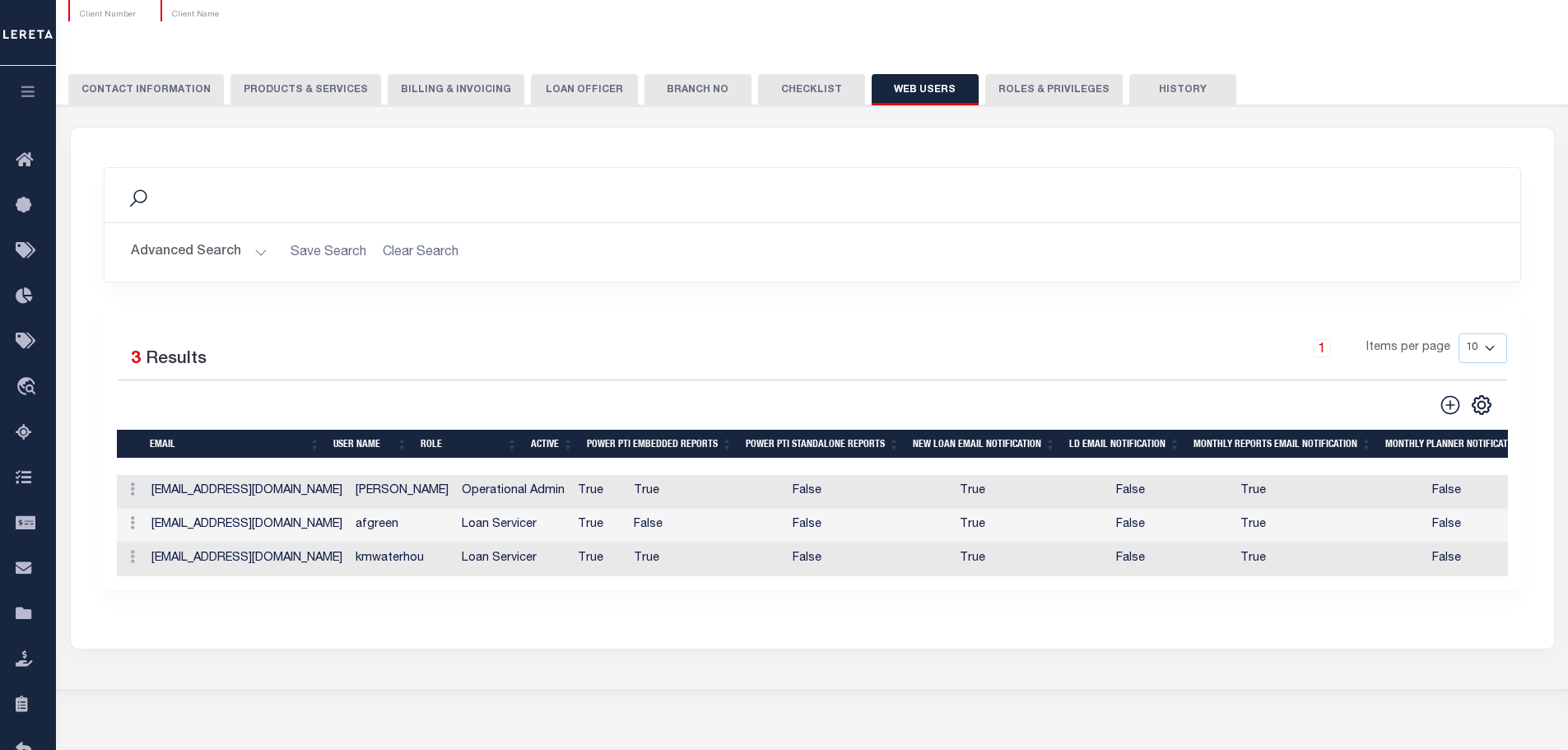
scroll to position [274, 0]
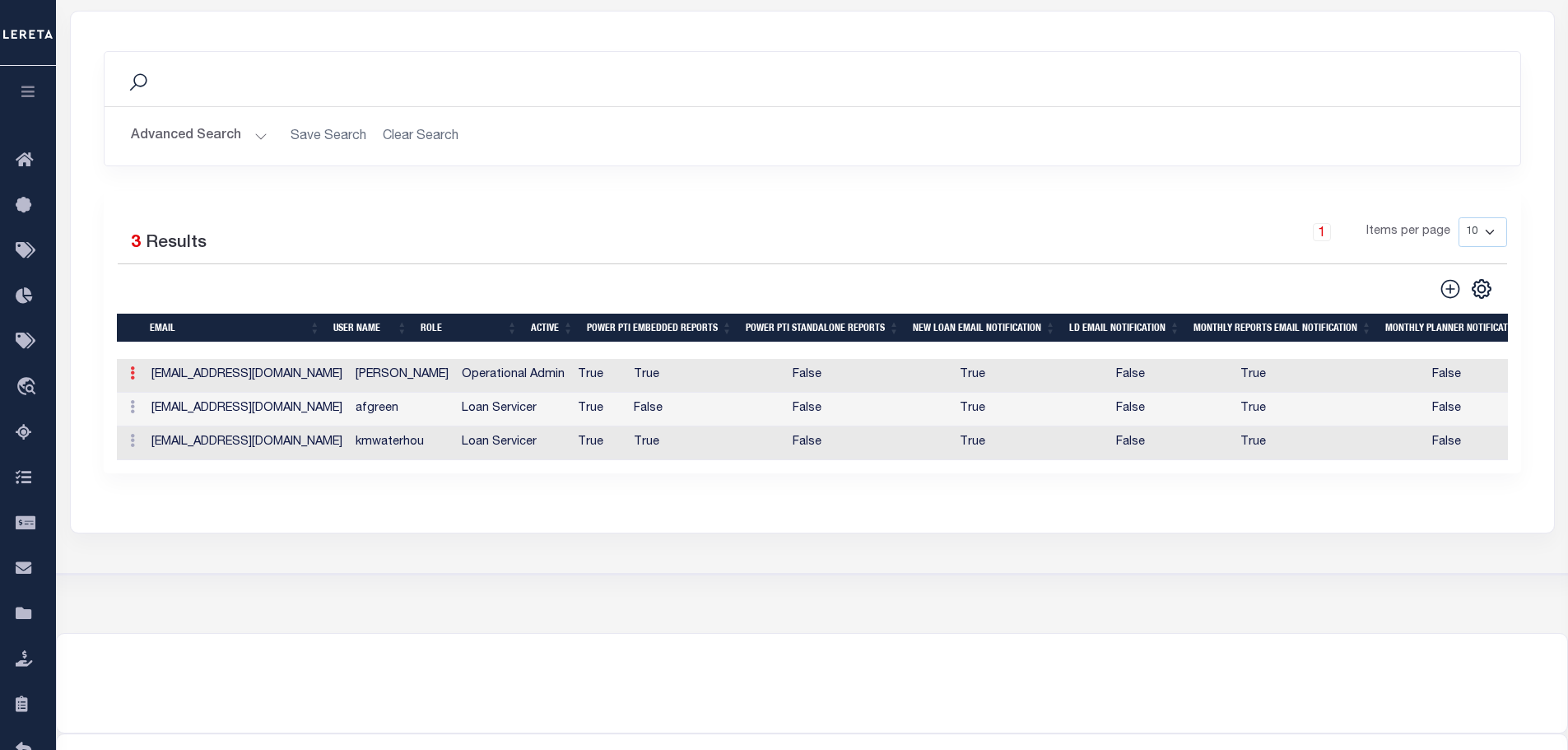
click at [131, 380] on icon at bounding box center [132, 373] width 5 height 14
click at [147, 460] on link "Delete" at bounding box center [161, 454] width 75 height 27
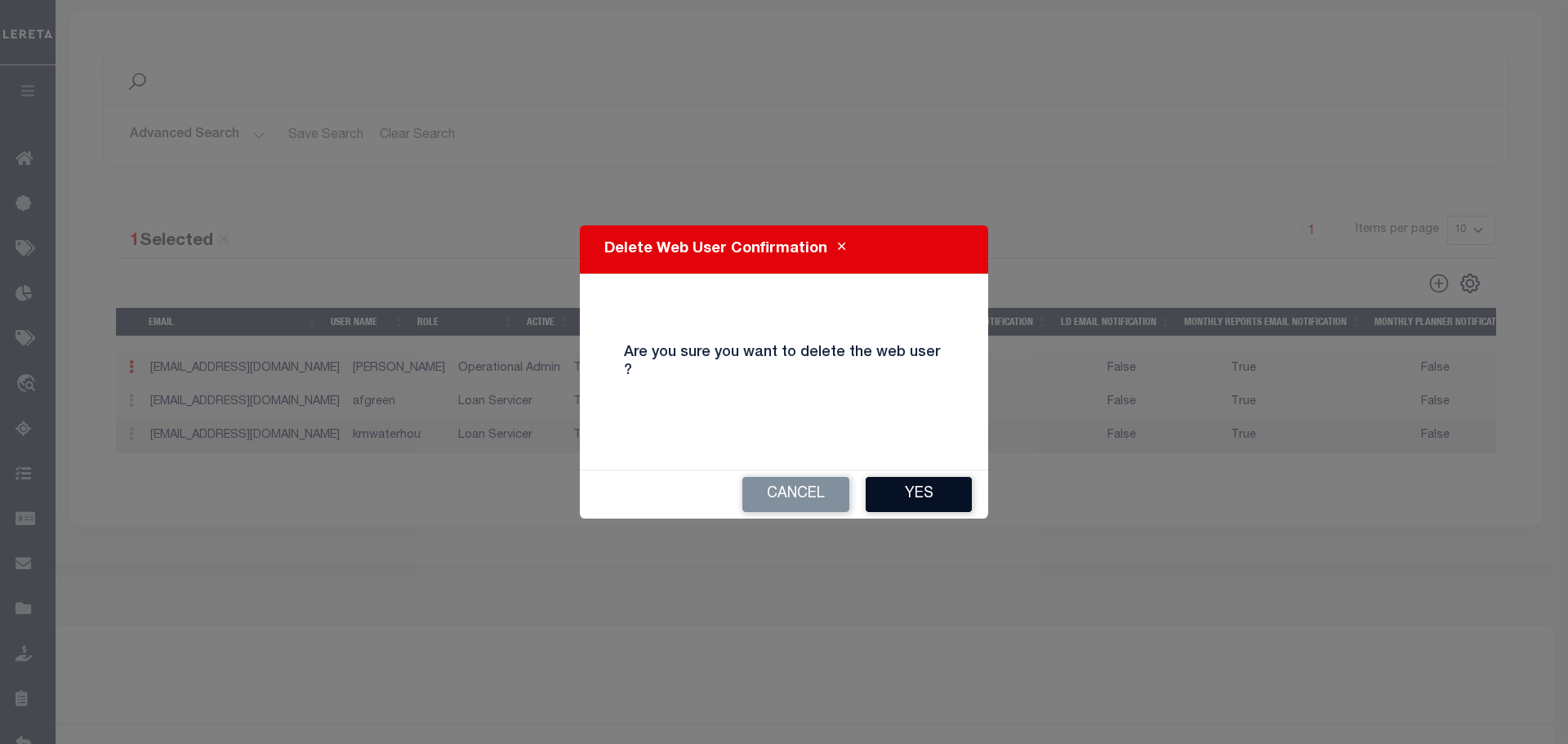
click at [911, 491] on button "Yes" at bounding box center [919, 494] width 106 height 35
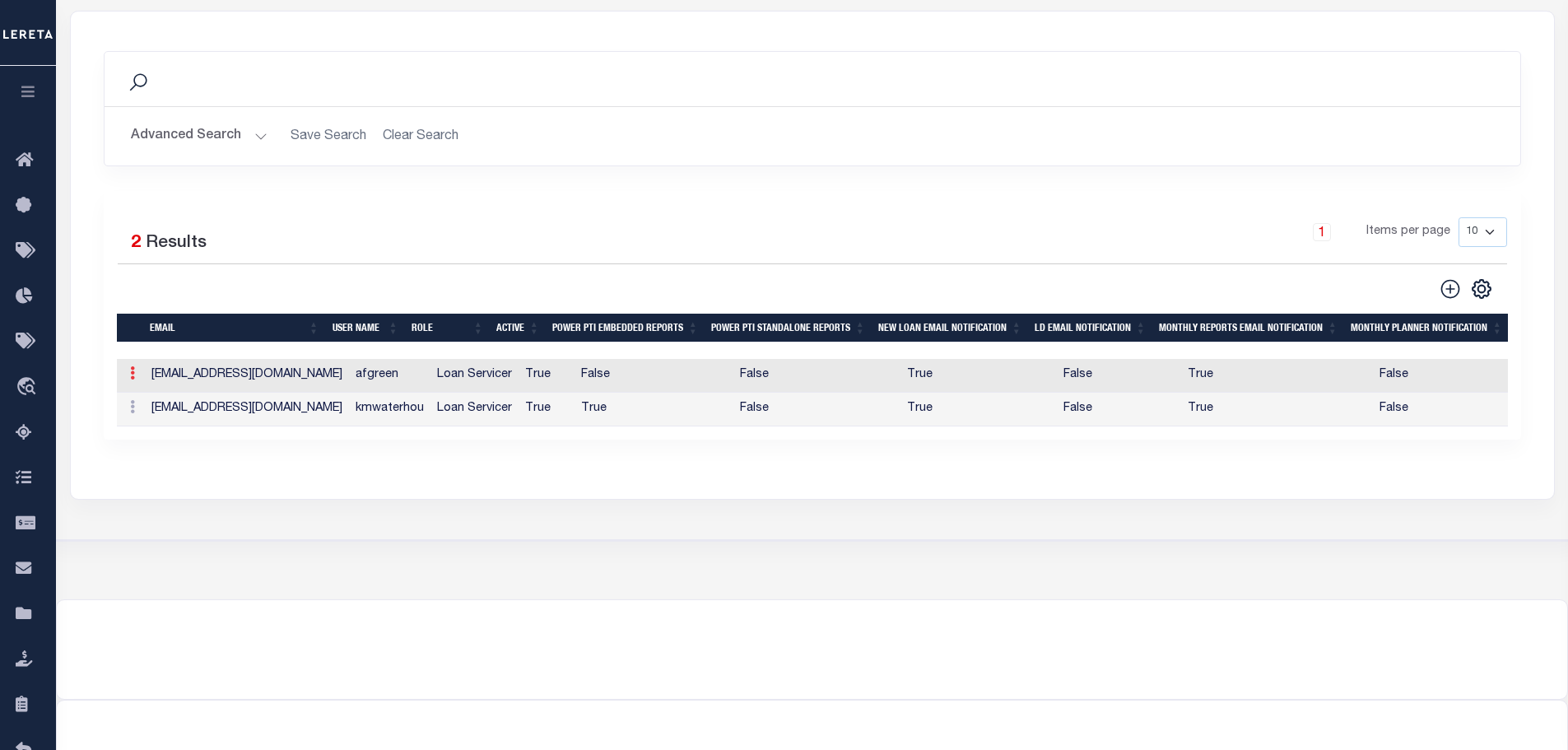
click at [136, 377] on link at bounding box center [132, 375] width 18 height 14
click at [148, 461] on link "Delete" at bounding box center [161, 454] width 75 height 27
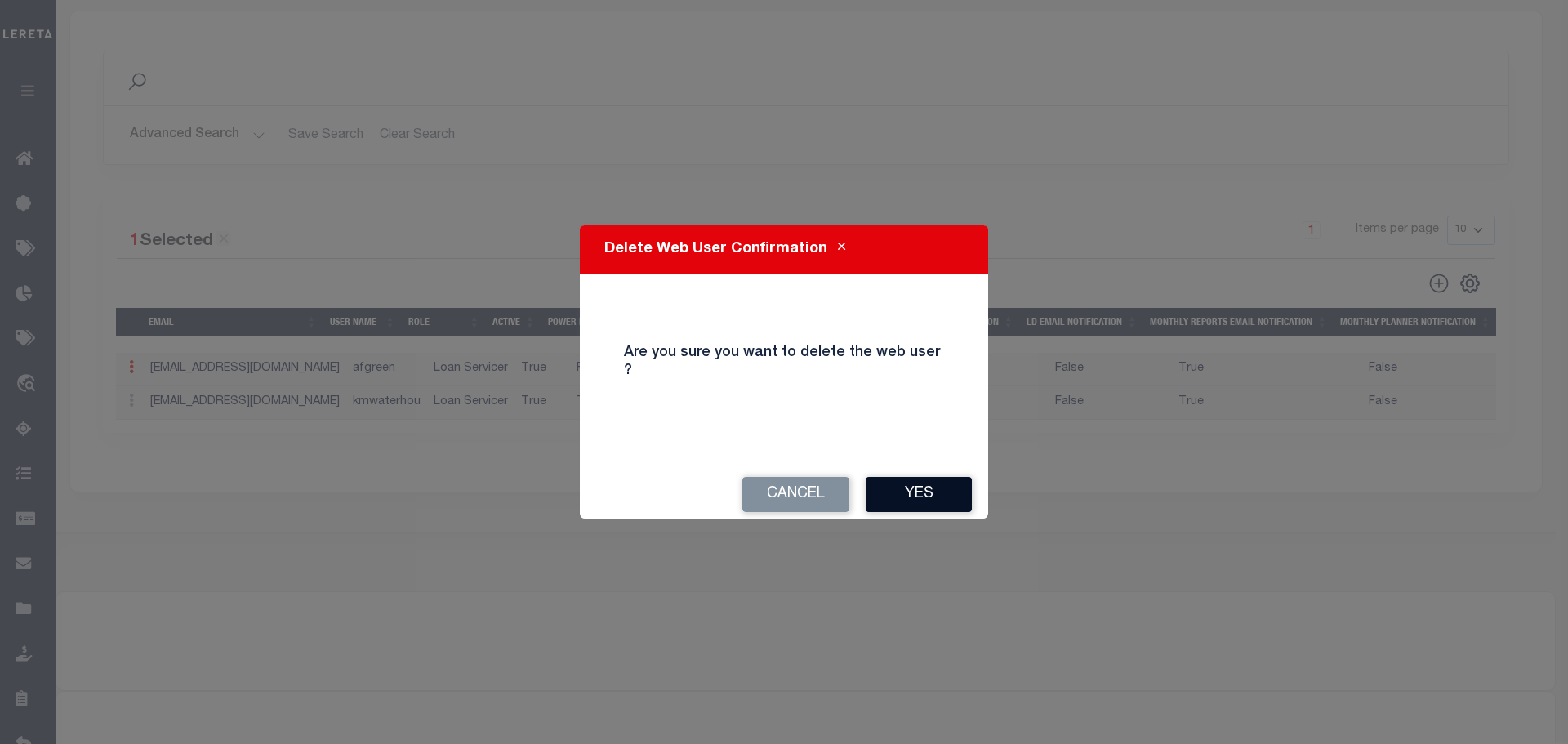
click at [904, 488] on button "Yes" at bounding box center [919, 494] width 106 height 35
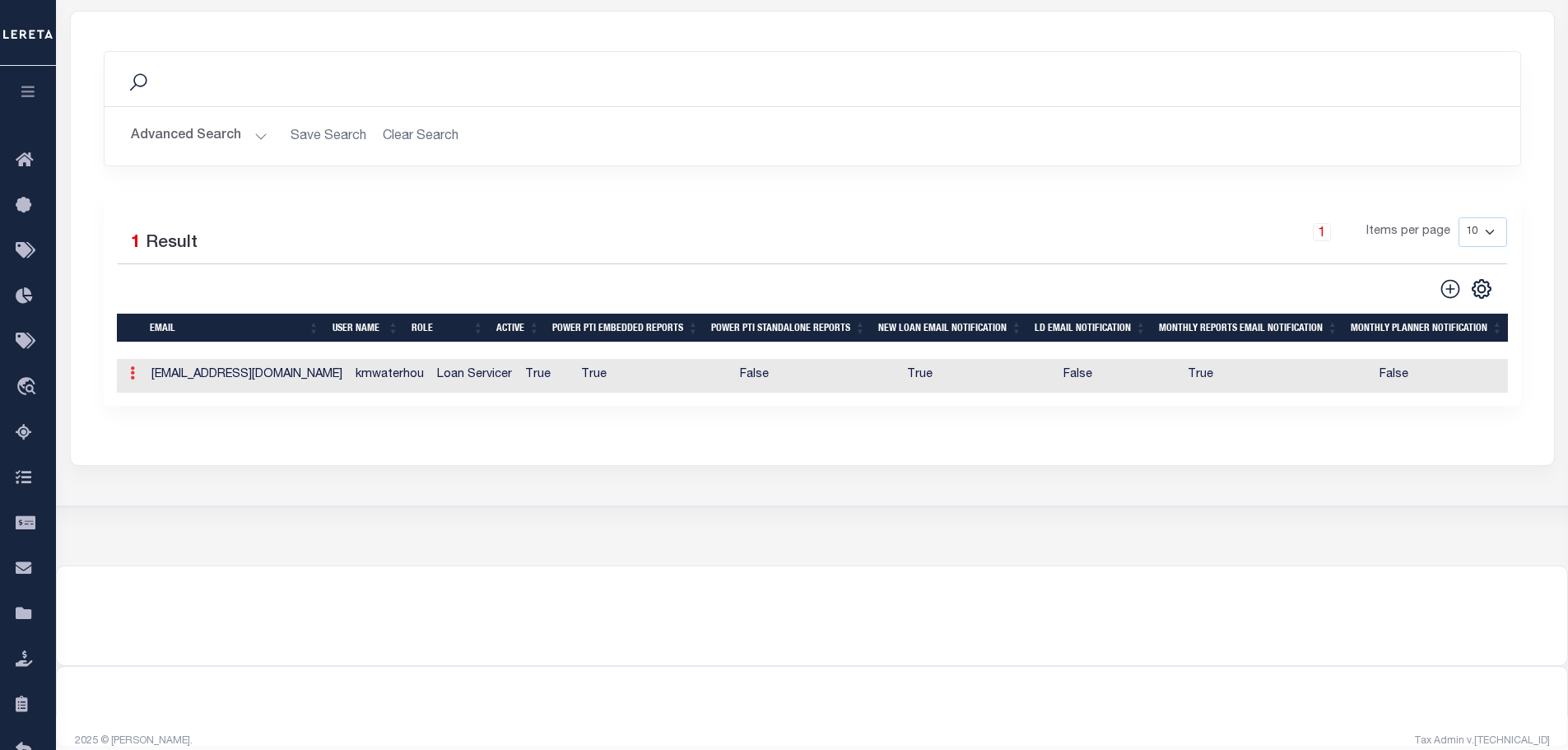
click at [132, 380] on icon at bounding box center [132, 373] width 5 height 14
click at [158, 458] on link "Delete" at bounding box center [161, 454] width 75 height 27
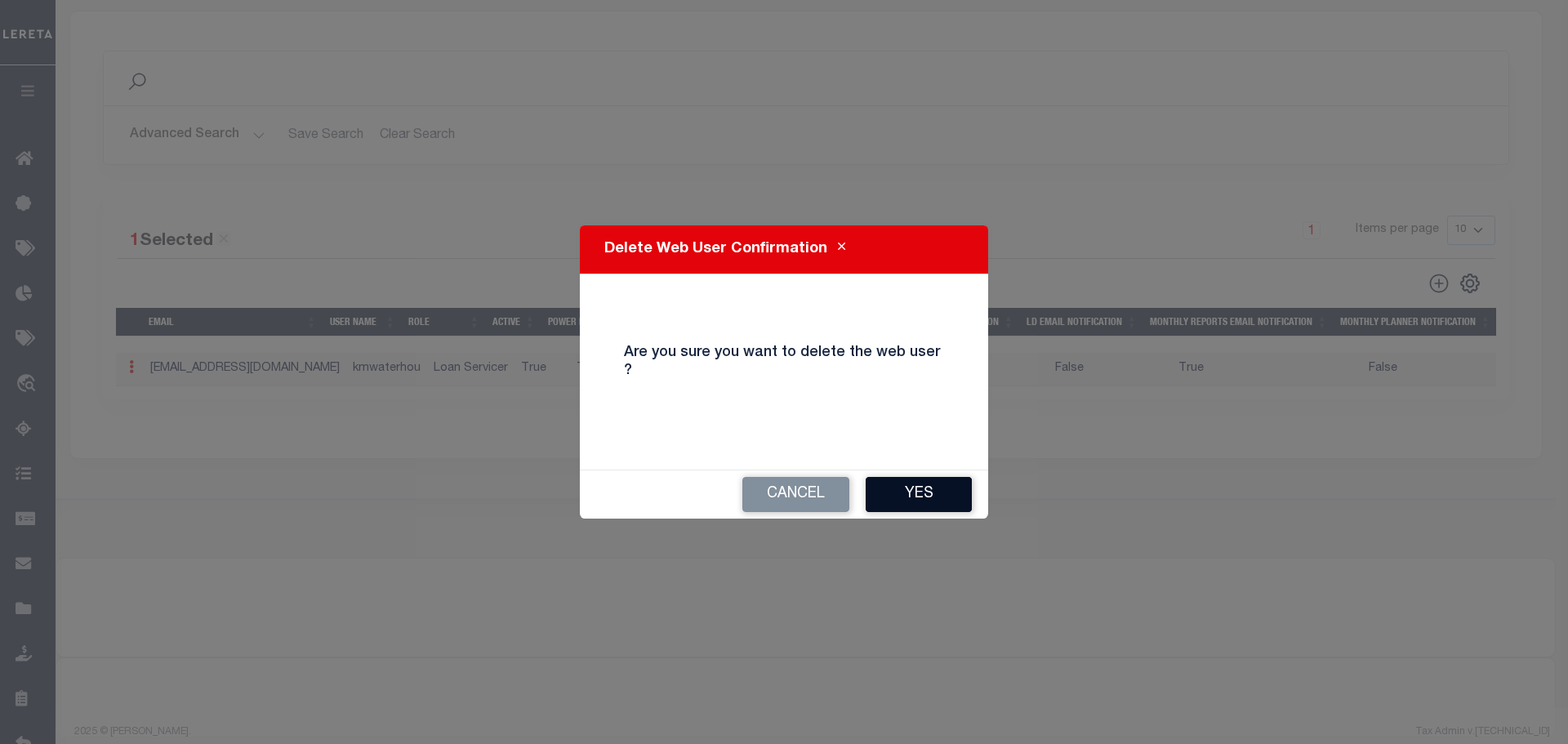
click at [878, 485] on button "Yes" at bounding box center [919, 494] width 106 height 35
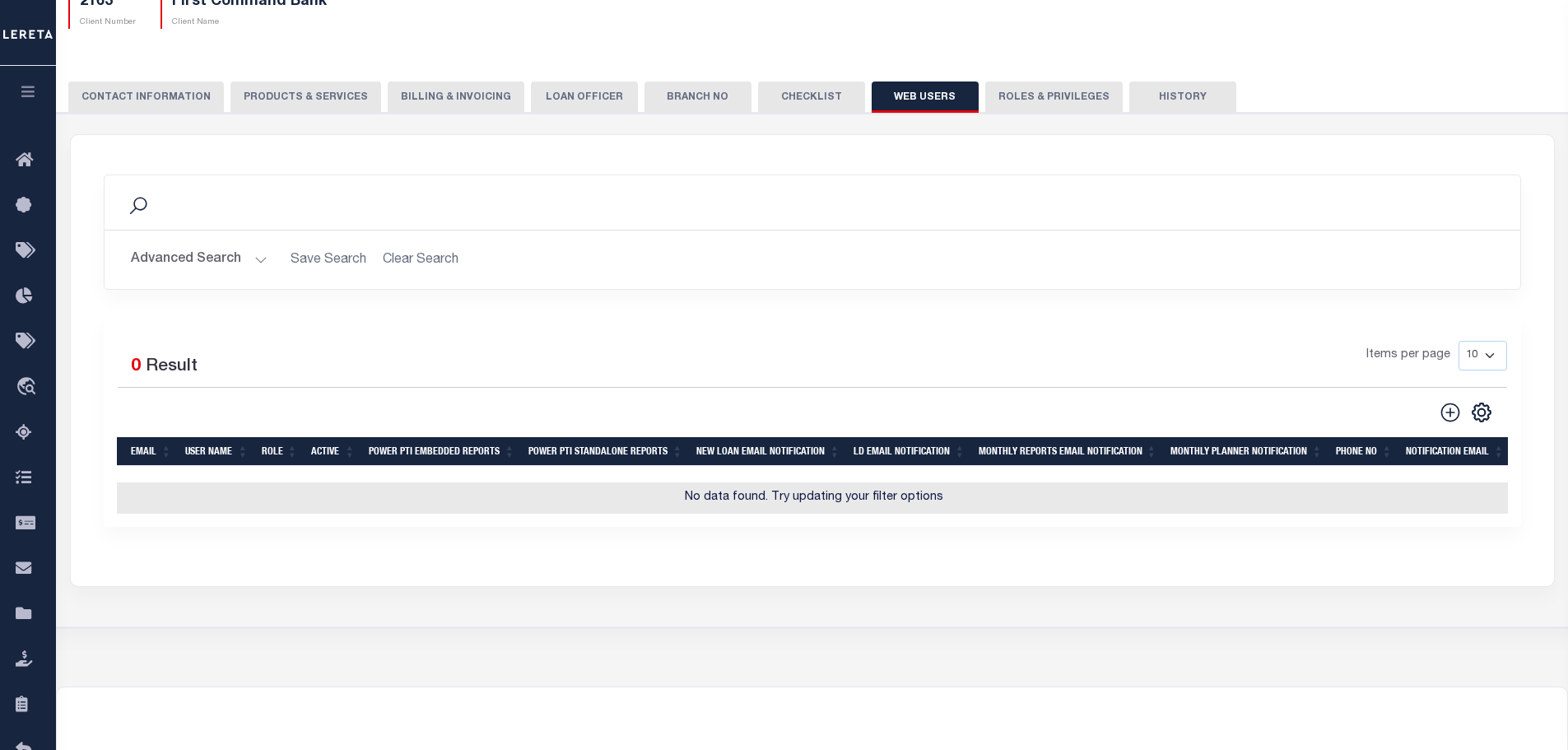
scroll to position [0, 0]
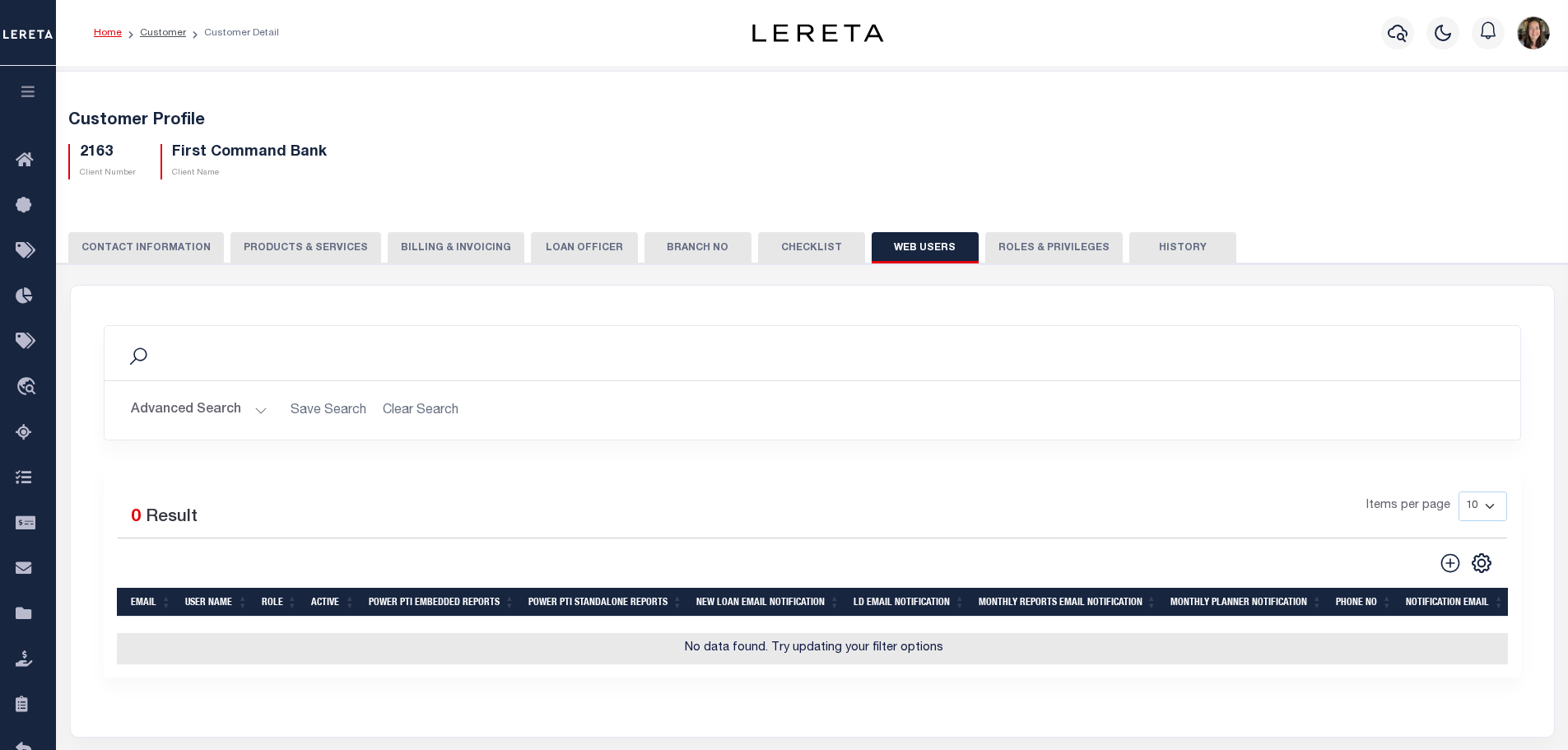
click at [453, 252] on button "Billing & Invoicing" at bounding box center [455, 247] width 137 height 32
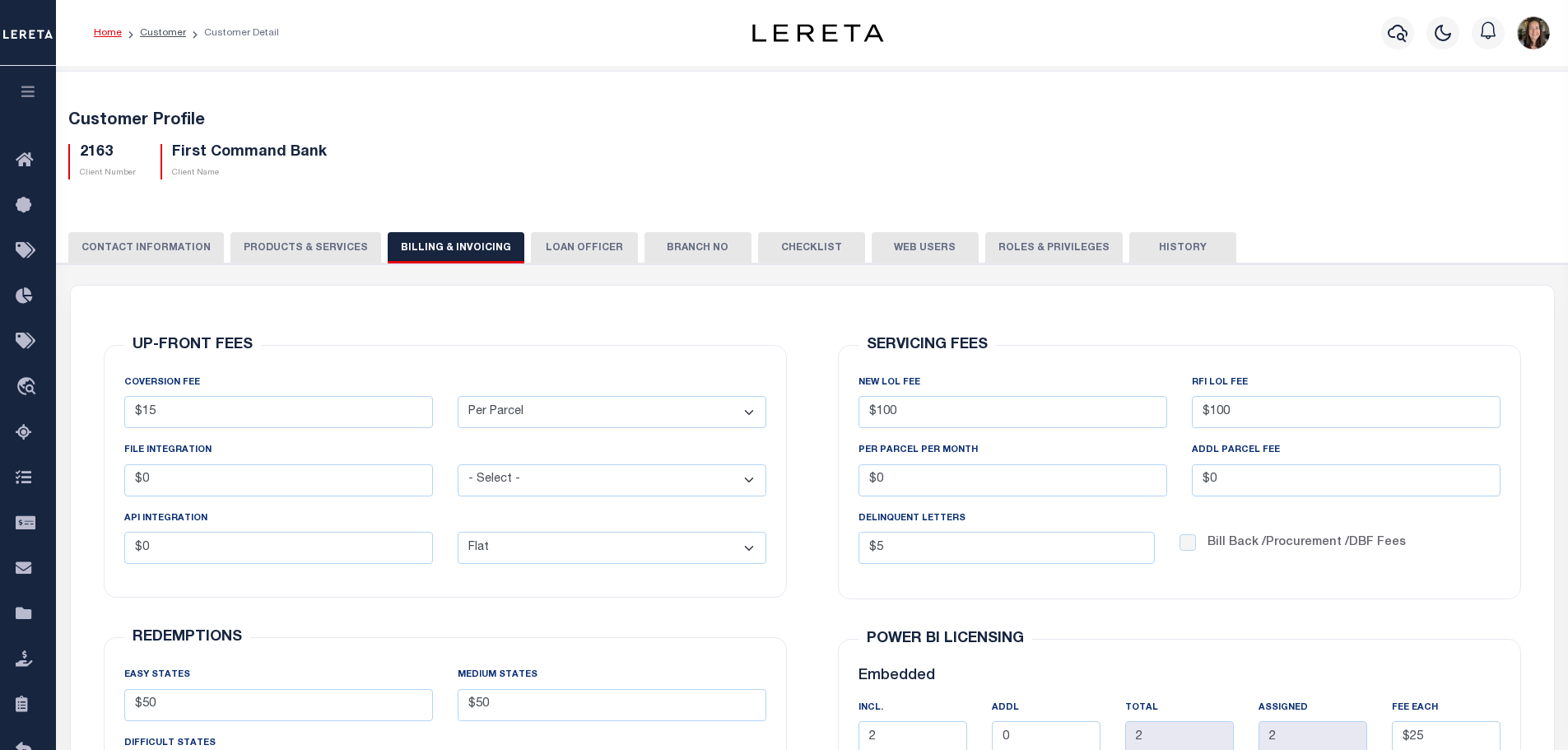
click at [560, 253] on button "LOAN OFFICER" at bounding box center [584, 247] width 107 height 32
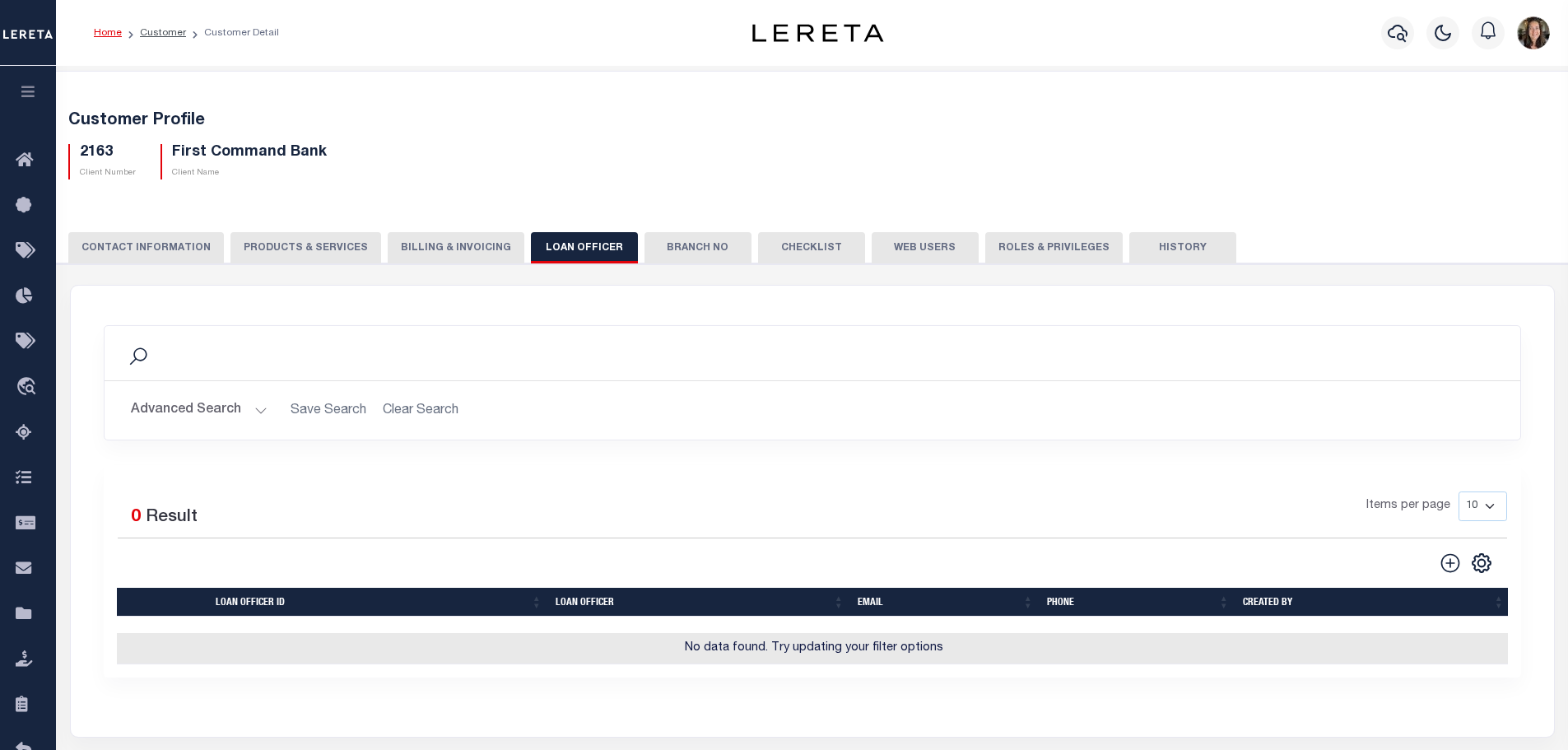
click at [659, 239] on button "Branch No" at bounding box center [698, 247] width 107 height 32
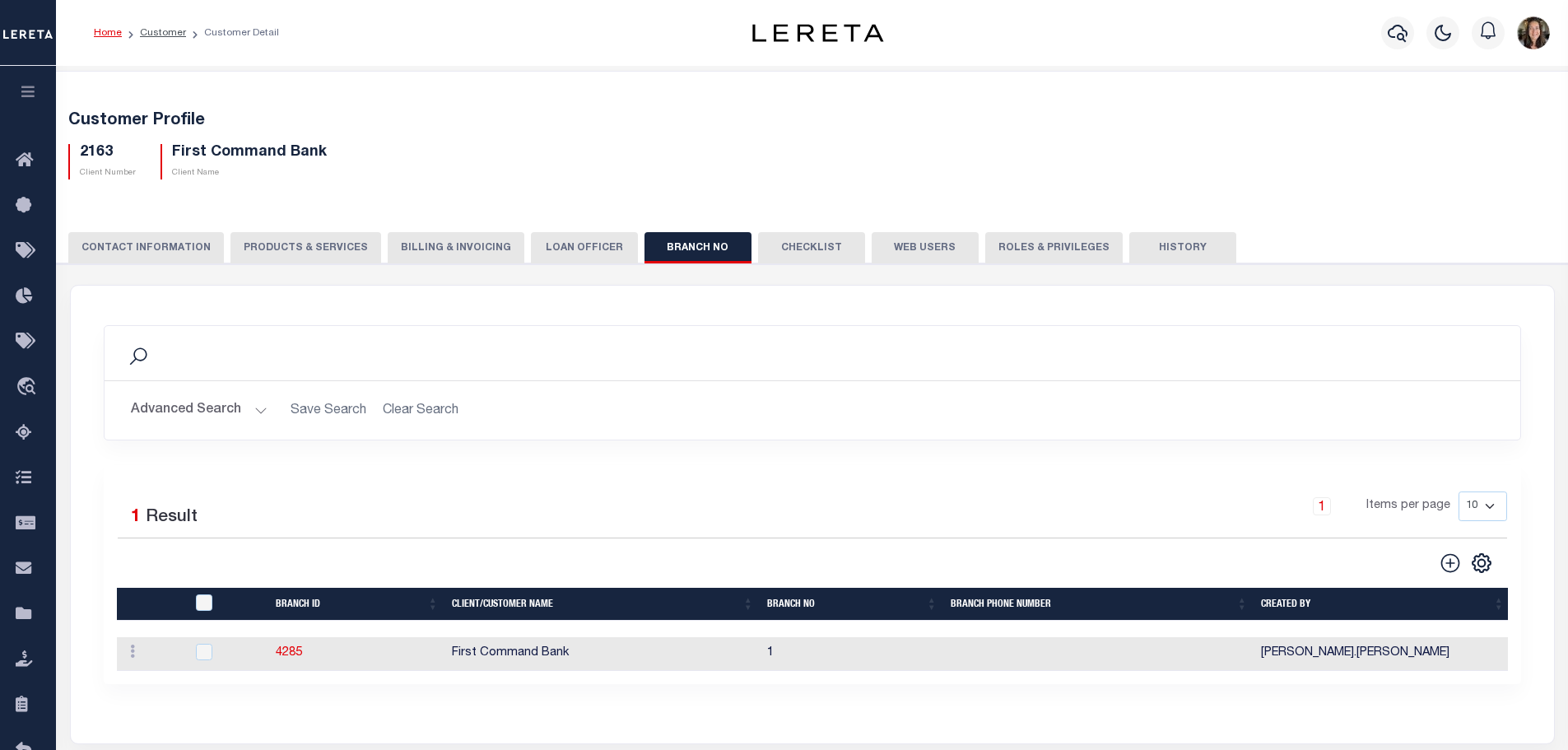
click at [795, 247] on button "Checklist" at bounding box center [811, 247] width 107 height 32
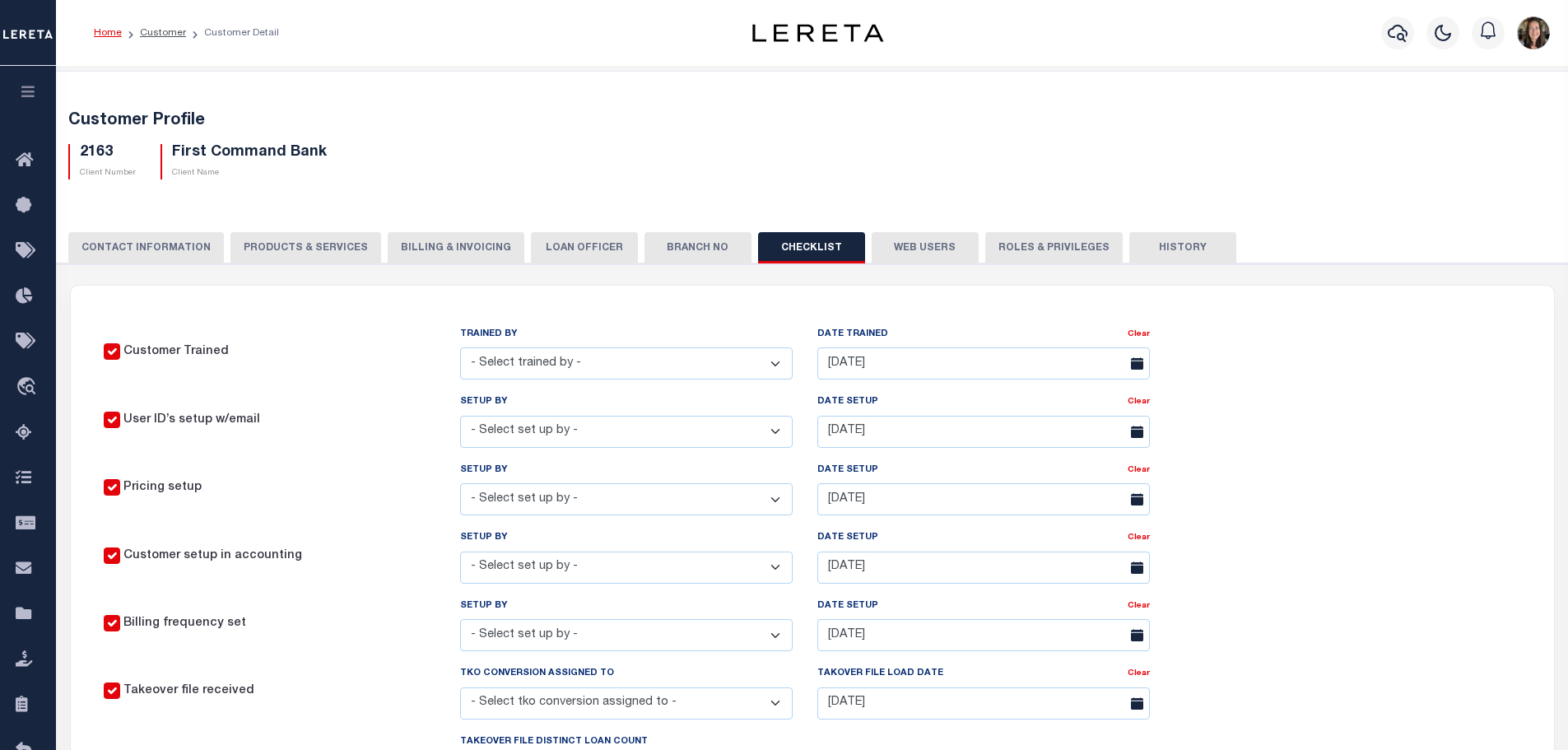
click at [149, 238] on button "CONTACT INFORMATION" at bounding box center [146, 247] width 156 height 32
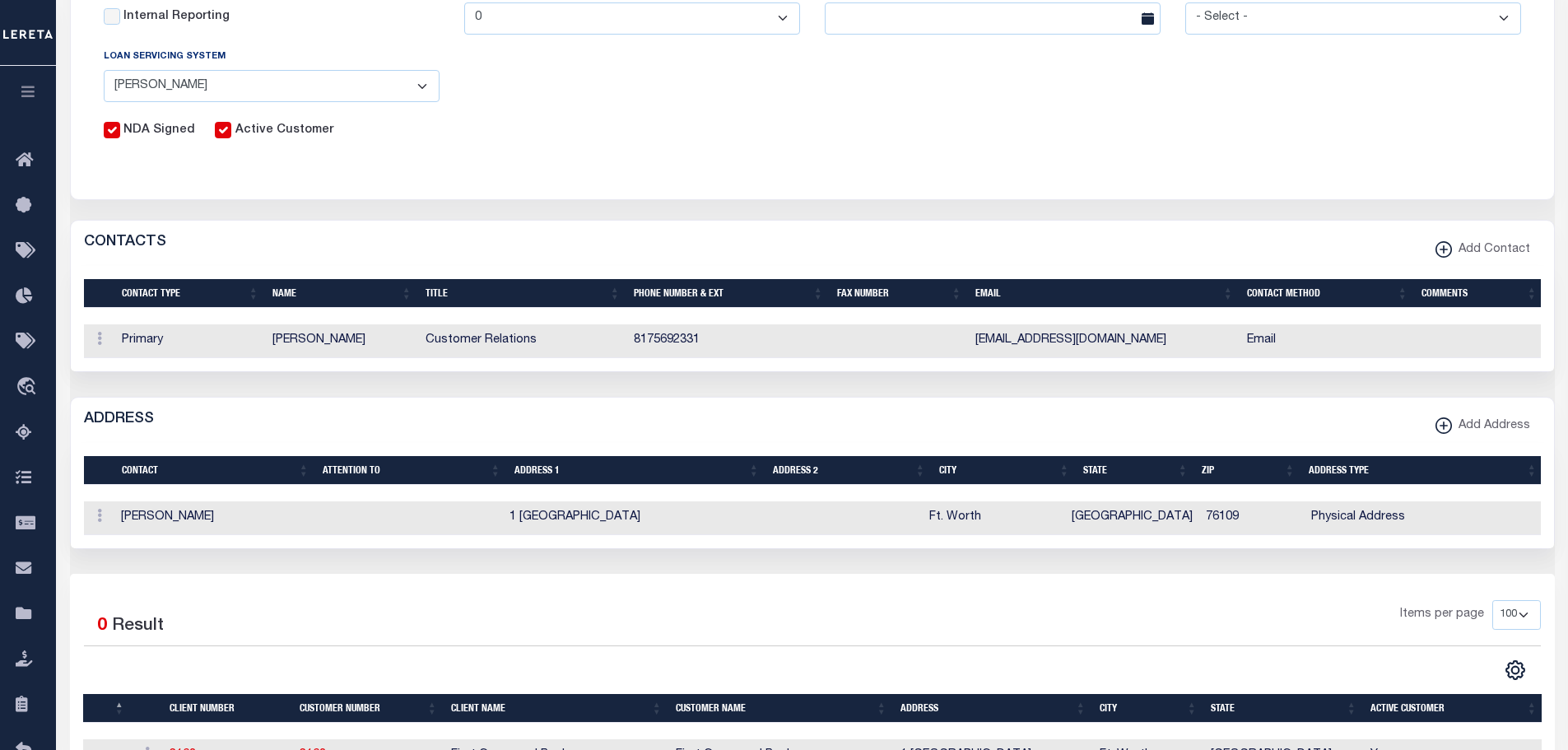
scroll to position [924, 0]
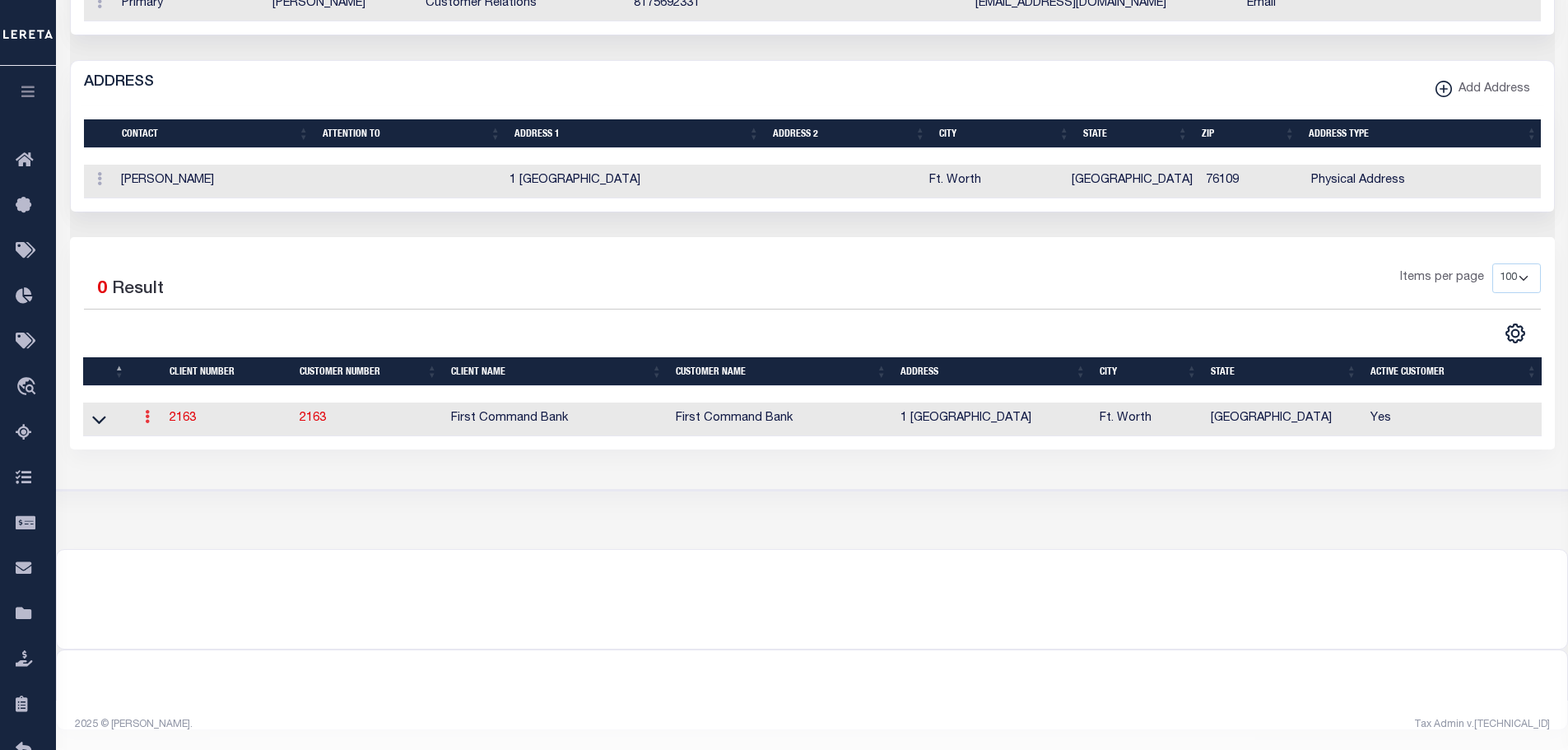
click at [149, 410] on icon at bounding box center [147, 417] width 5 height 14
click at [88, 422] on td at bounding box center [108, 419] width 49 height 34
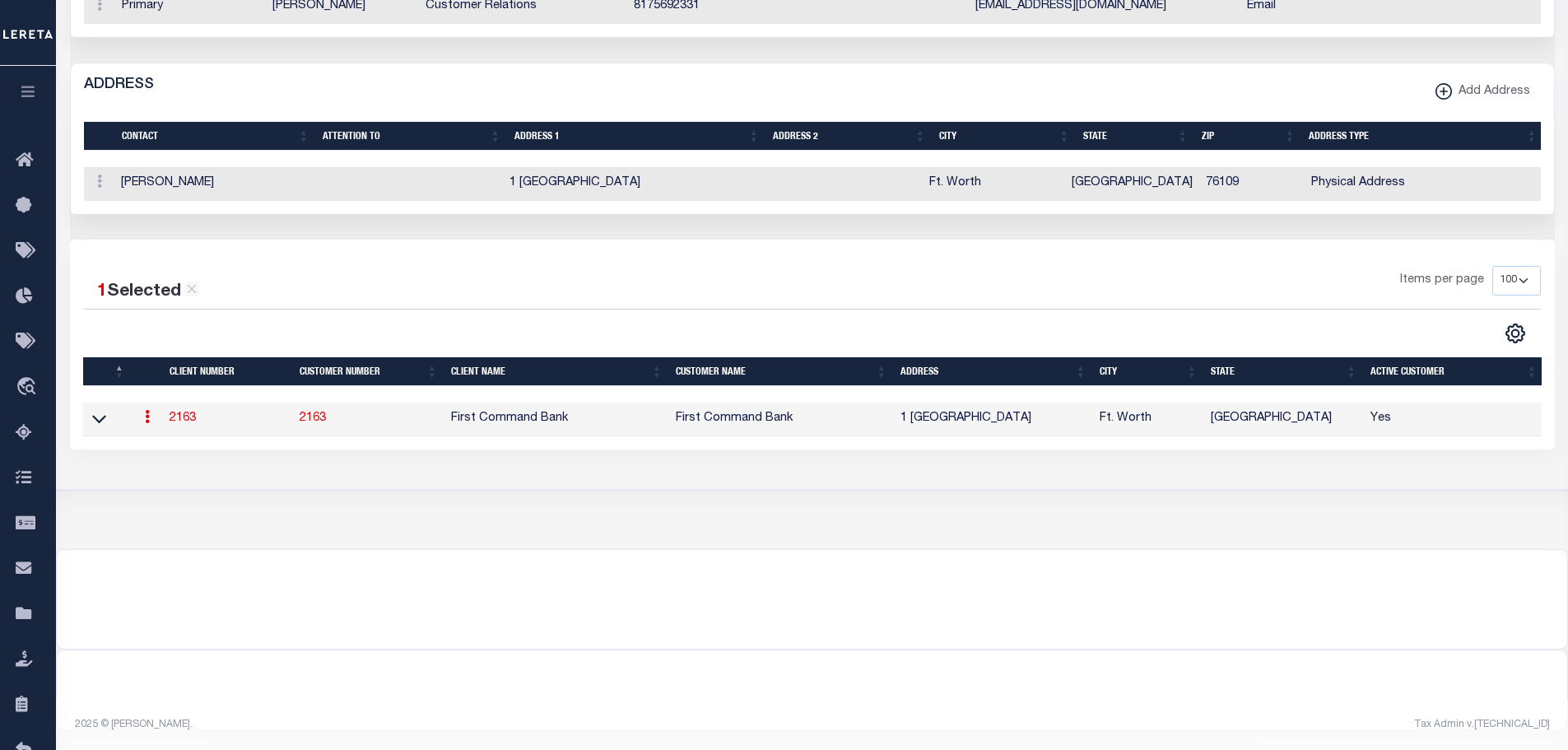
click at [145, 418] on icon at bounding box center [147, 417] width 5 height 14
click at [169, 474] on link "View" at bounding box center [177, 470] width 74 height 27
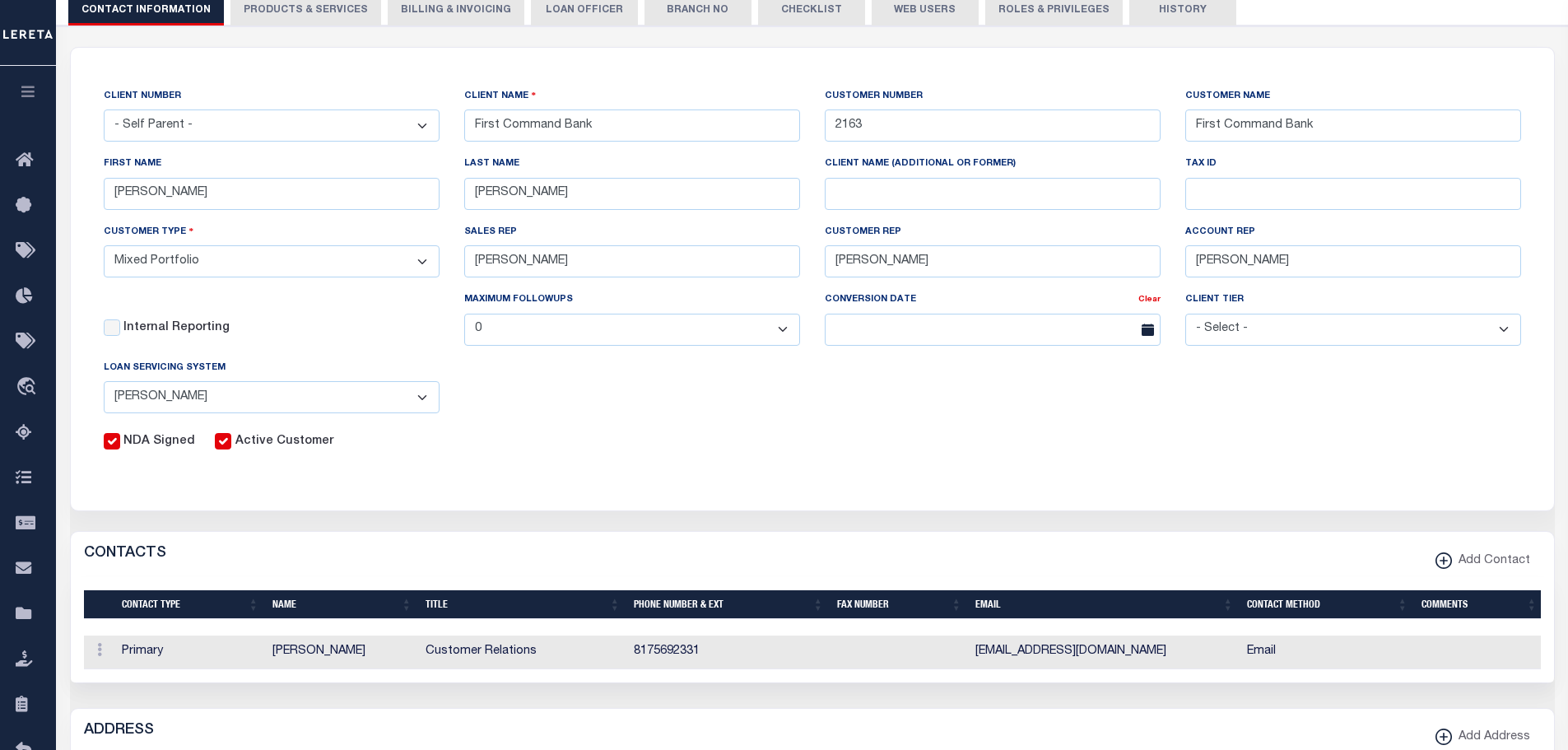
scroll to position [101, 0]
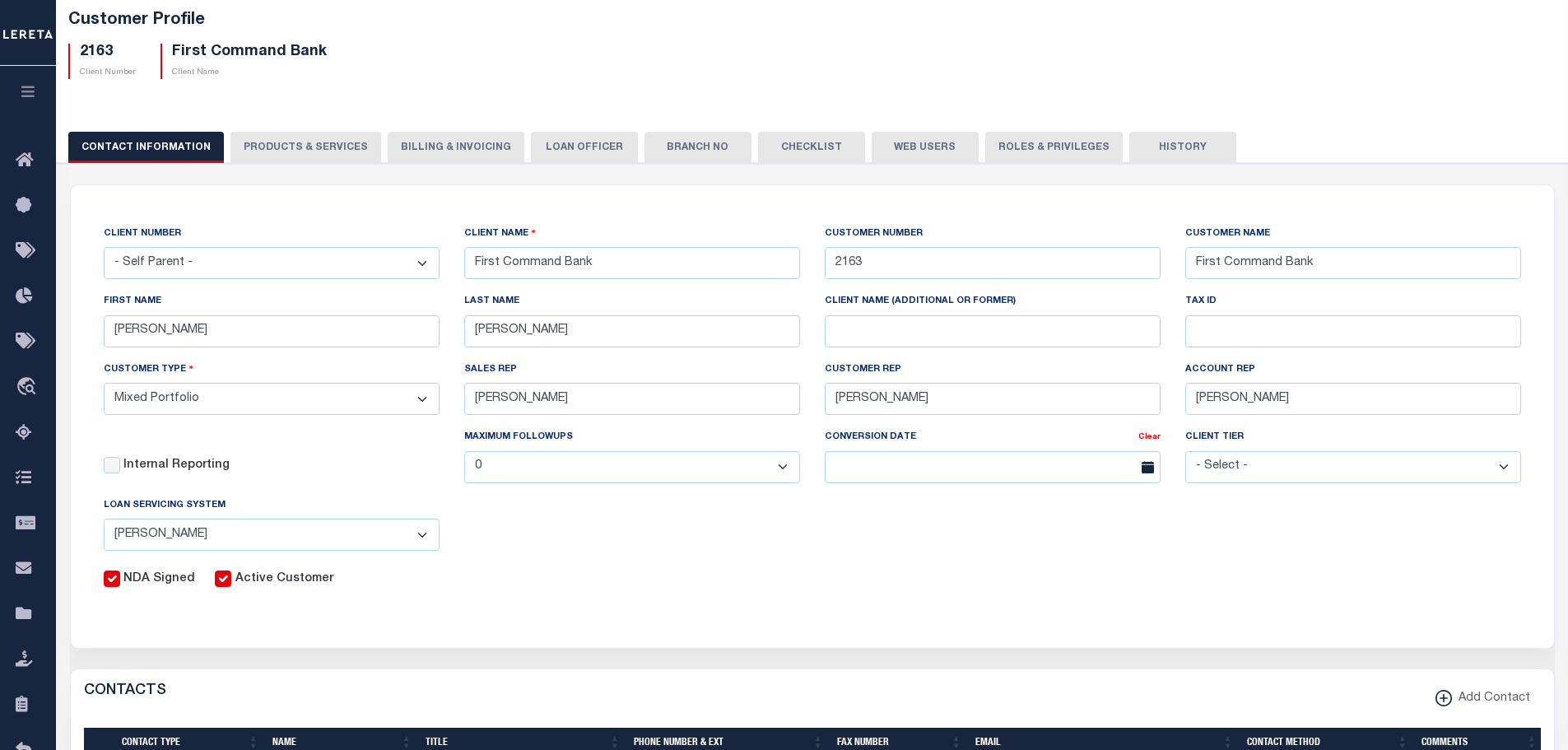
click at [226, 581] on input "Active Customer" at bounding box center [223, 579] width 16 height 16
checkbox input "false"
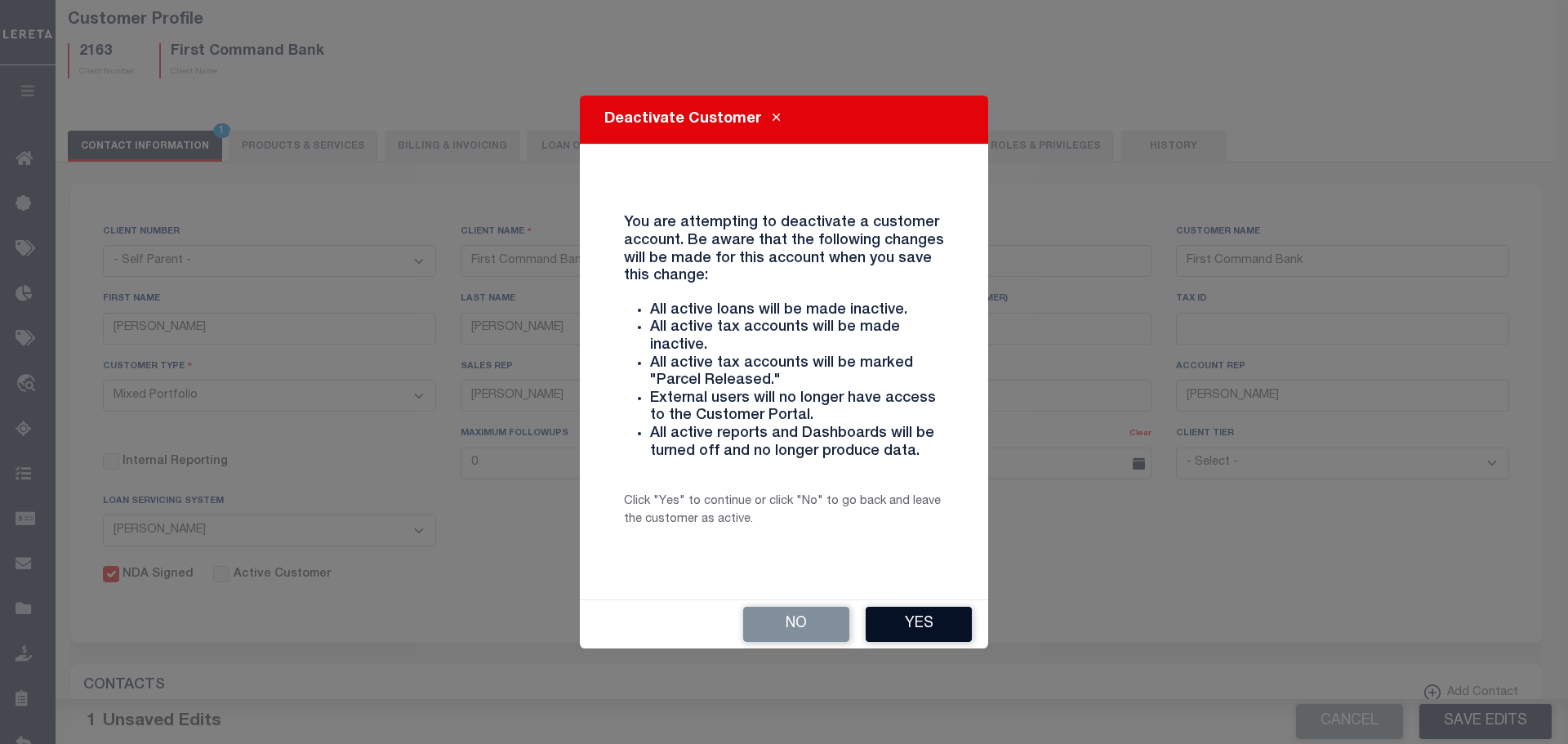
click at [949, 624] on button "Yes" at bounding box center [919, 624] width 106 height 35
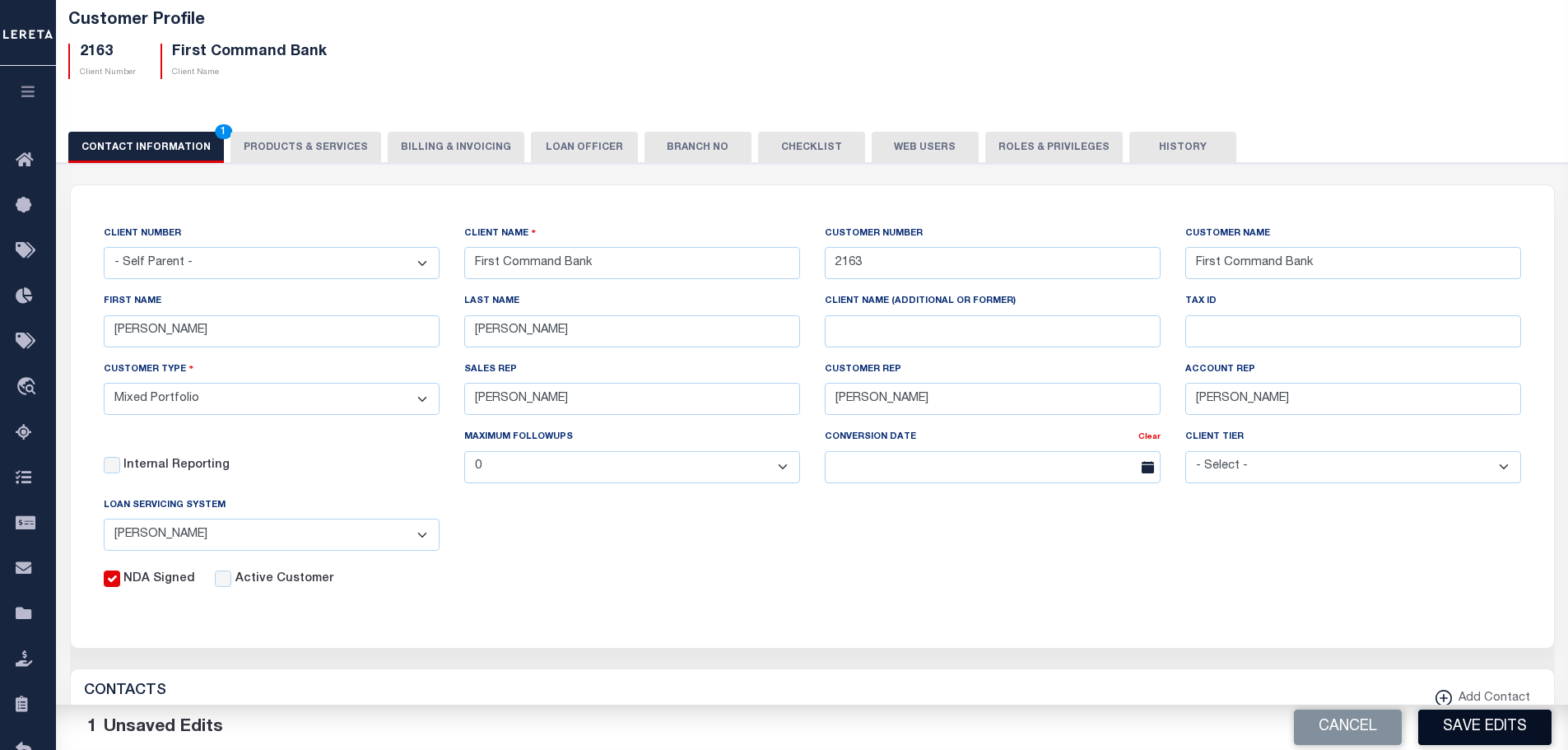
click at [1500, 734] on button "Save Edits" at bounding box center [1485, 727] width 133 height 35
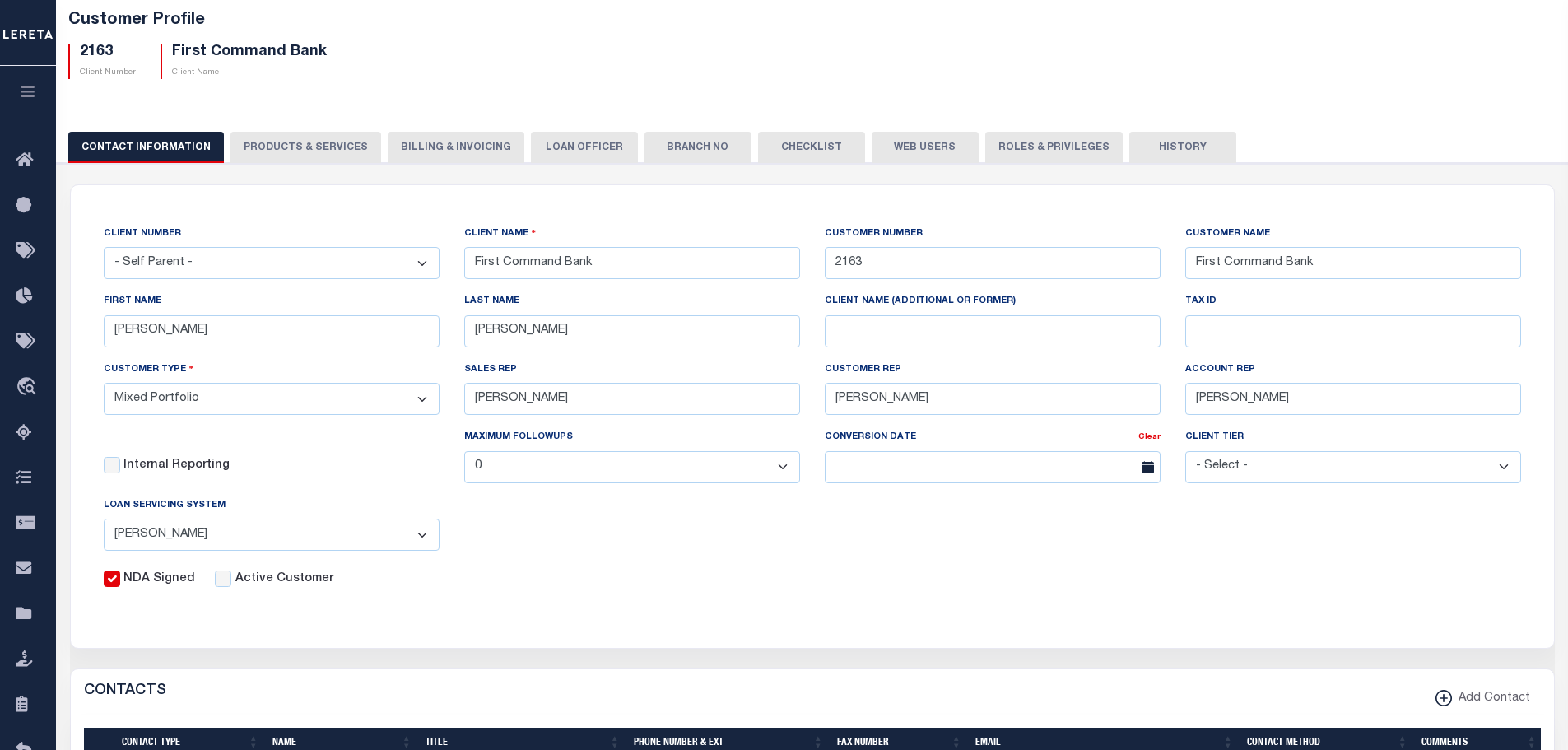
click at [1047, 552] on div "CLIENT NUMBER - Self Parent - 1011 1012 1013 1014 1016 1017 1018 1019 1035 1036…" at bounding box center [812, 407] width 1442 height 364
